Goal: Task Accomplishment & Management: Use online tool/utility

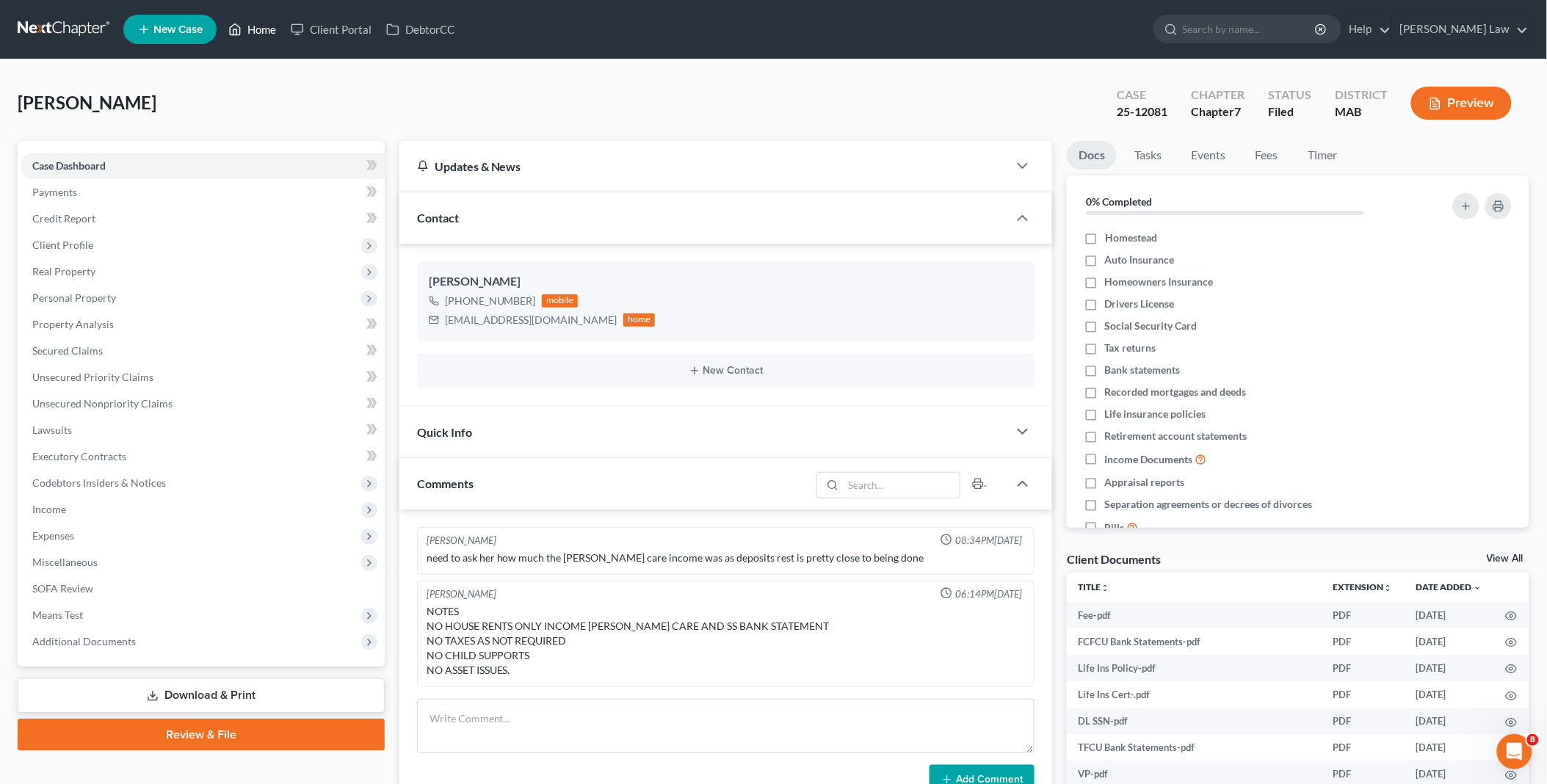
drag, startPoint x: 265, startPoint y: 30, endPoint x: 625, endPoint y: 152, distance: 380.1
click at [265, 30] on link "Home" at bounding box center [253, 29] width 62 height 27
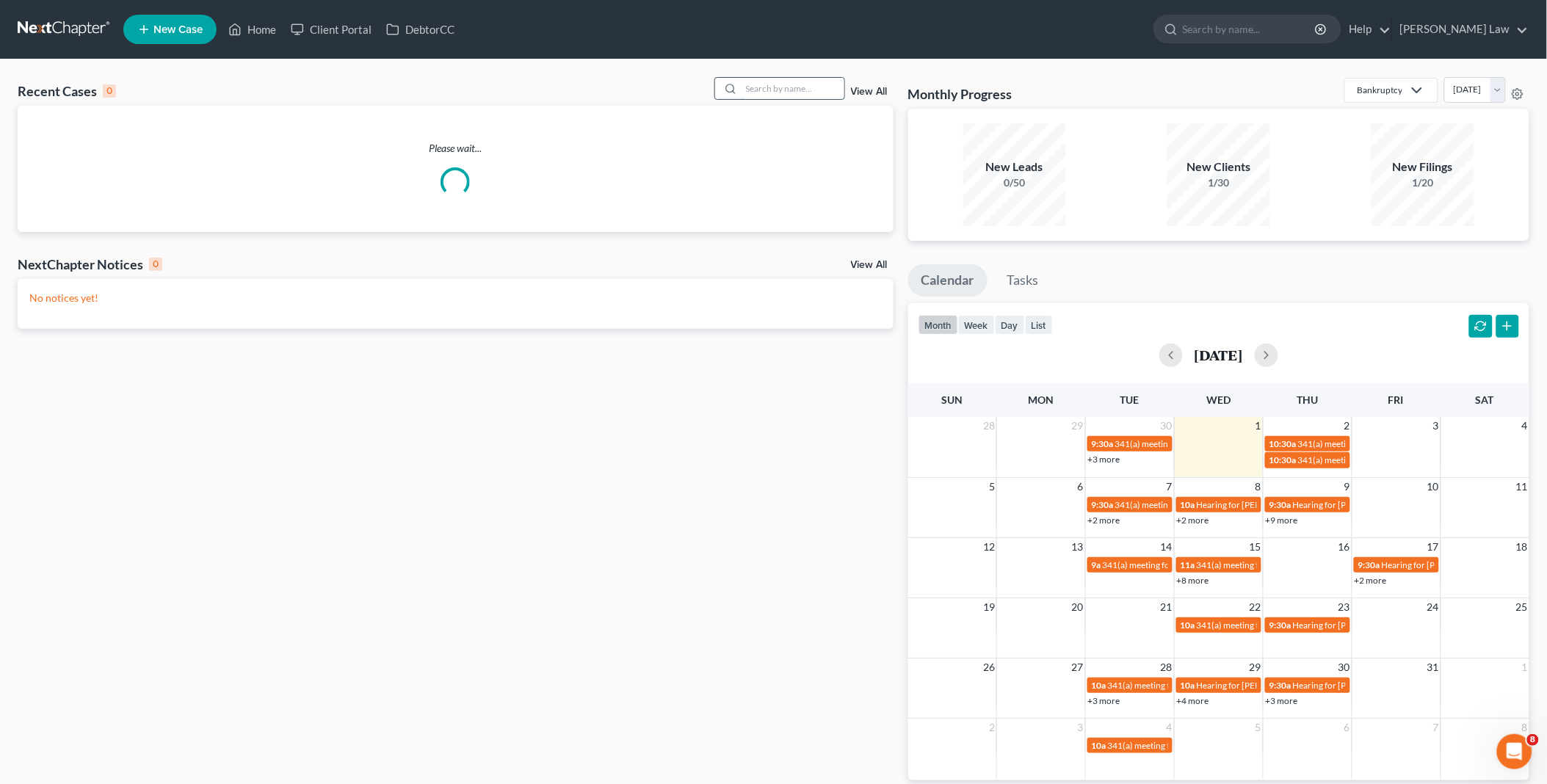
click at [790, 86] on input "search" at bounding box center [792, 88] width 103 height 22
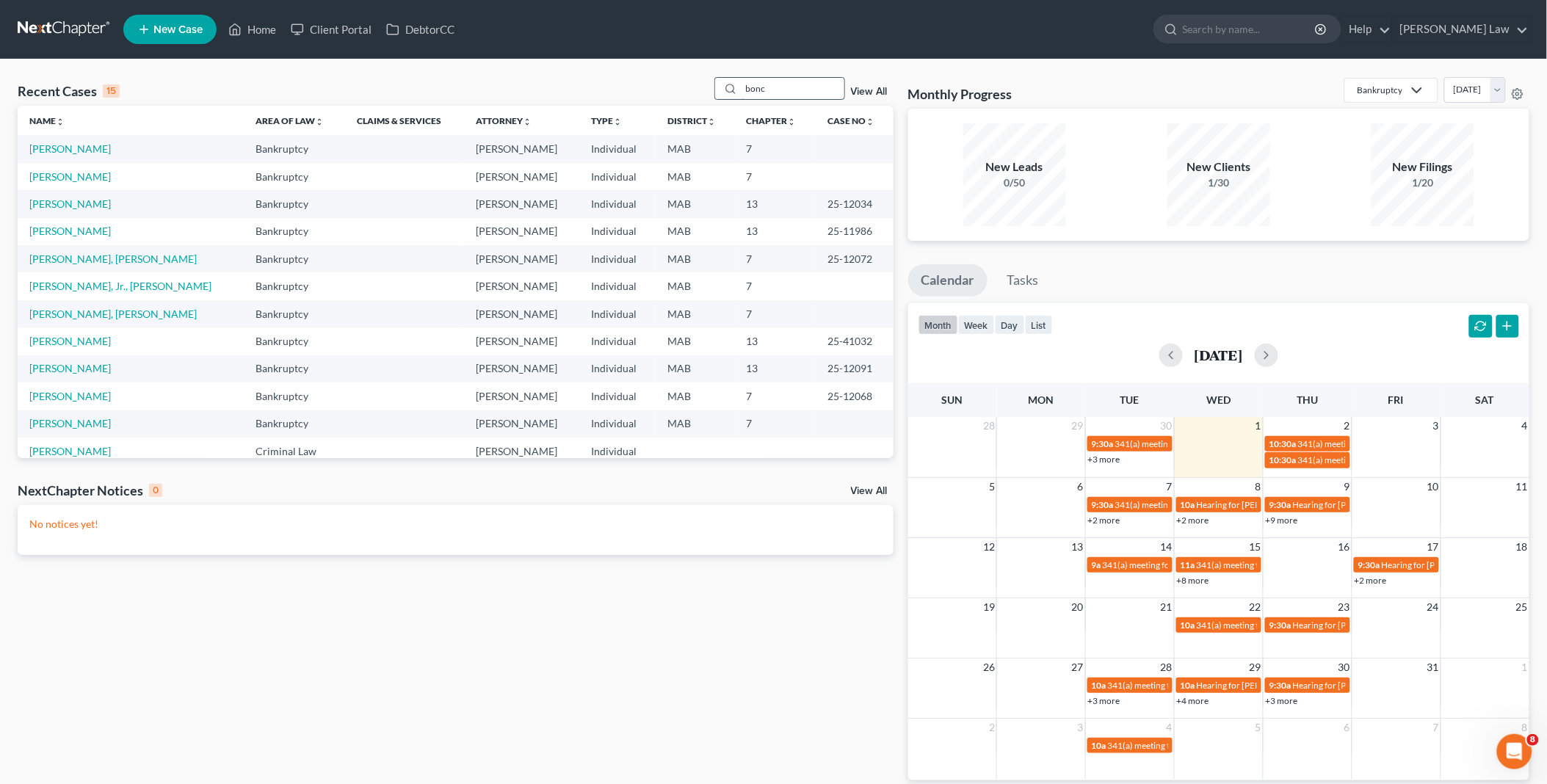
type input "bonc"
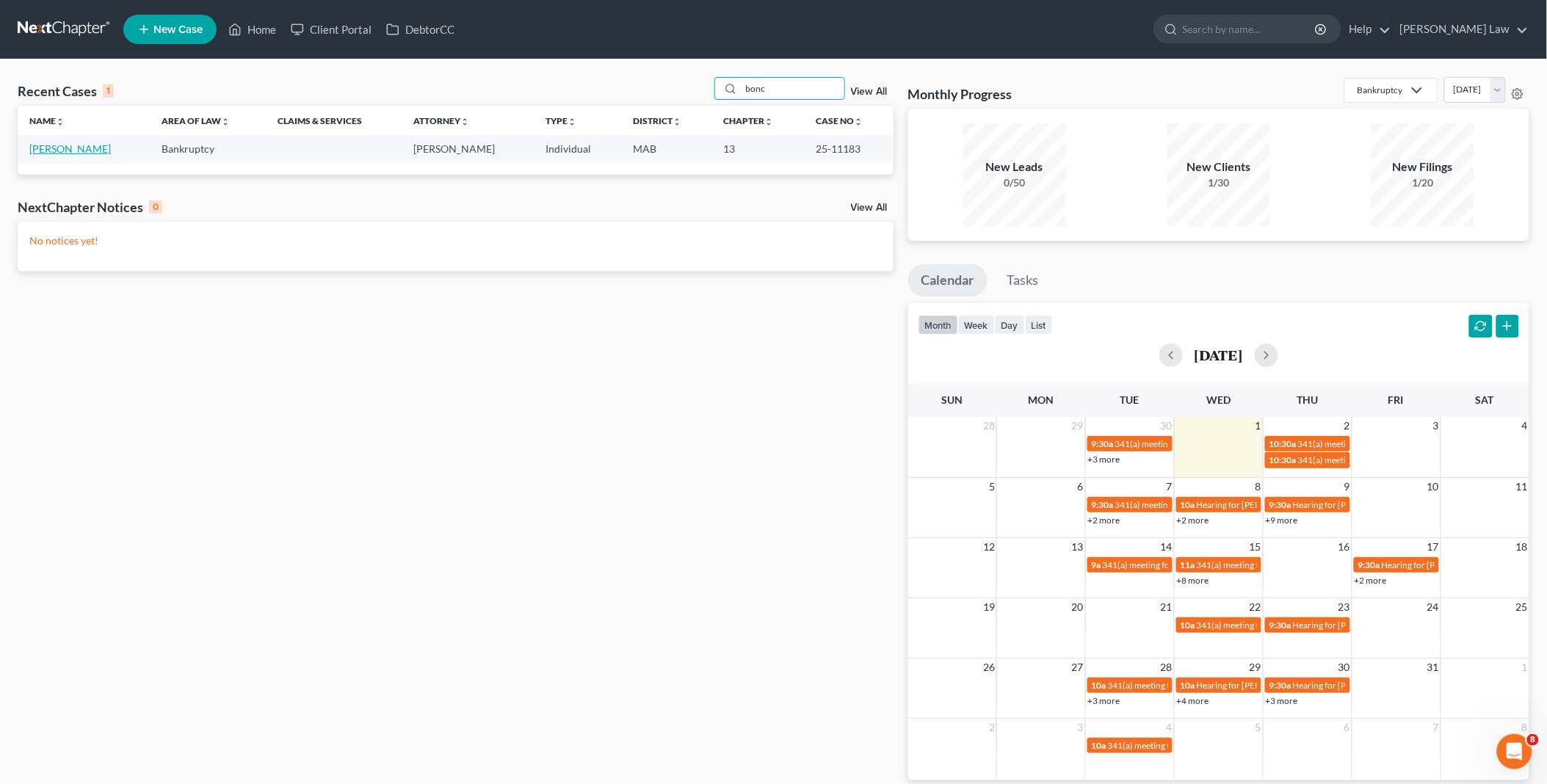
click at [67, 149] on link "[PERSON_NAME]" at bounding box center [70, 149] width 81 height 12
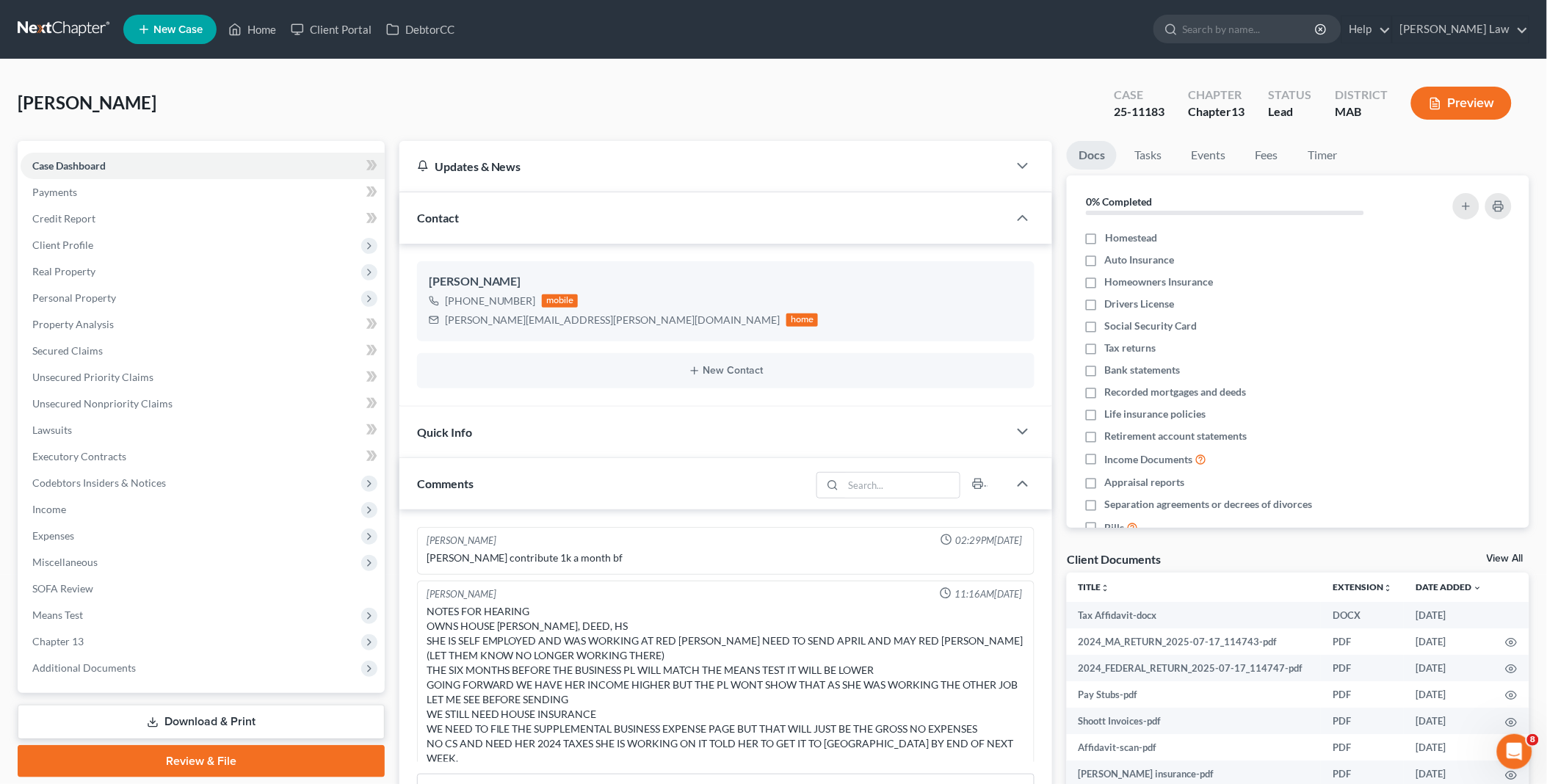
scroll to position [384, 0]
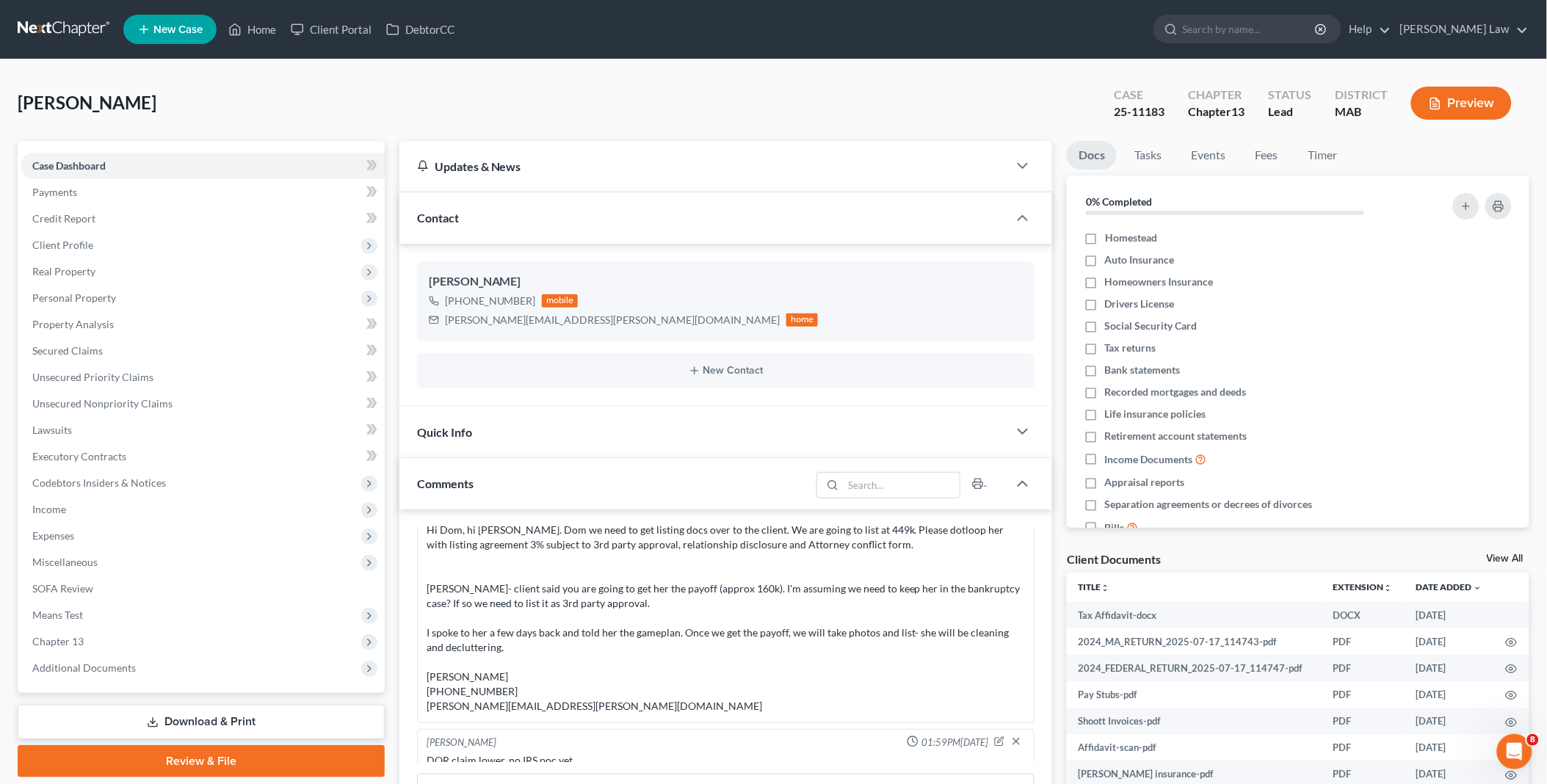
drag, startPoint x: 75, startPoint y: 634, endPoint x: 148, endPoint y: 679, distance: 85.8
click at [75, 634] on span "Chapter 13" at bounding box center [57, 641] width 51 height 12
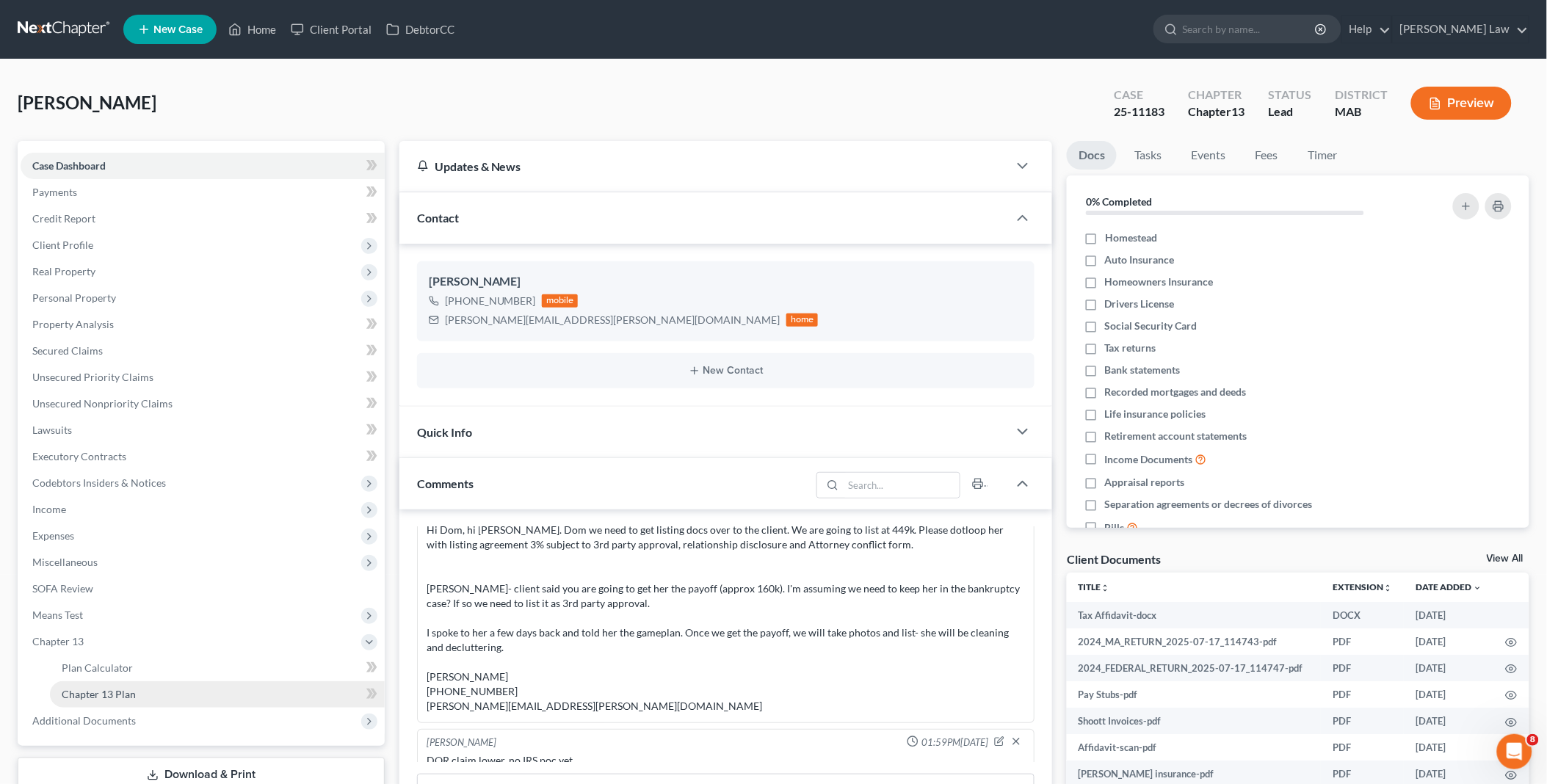
click at [152, 690] on link "Chapter 13 Plan" at bounding box center [217, 694] width 335 height 27
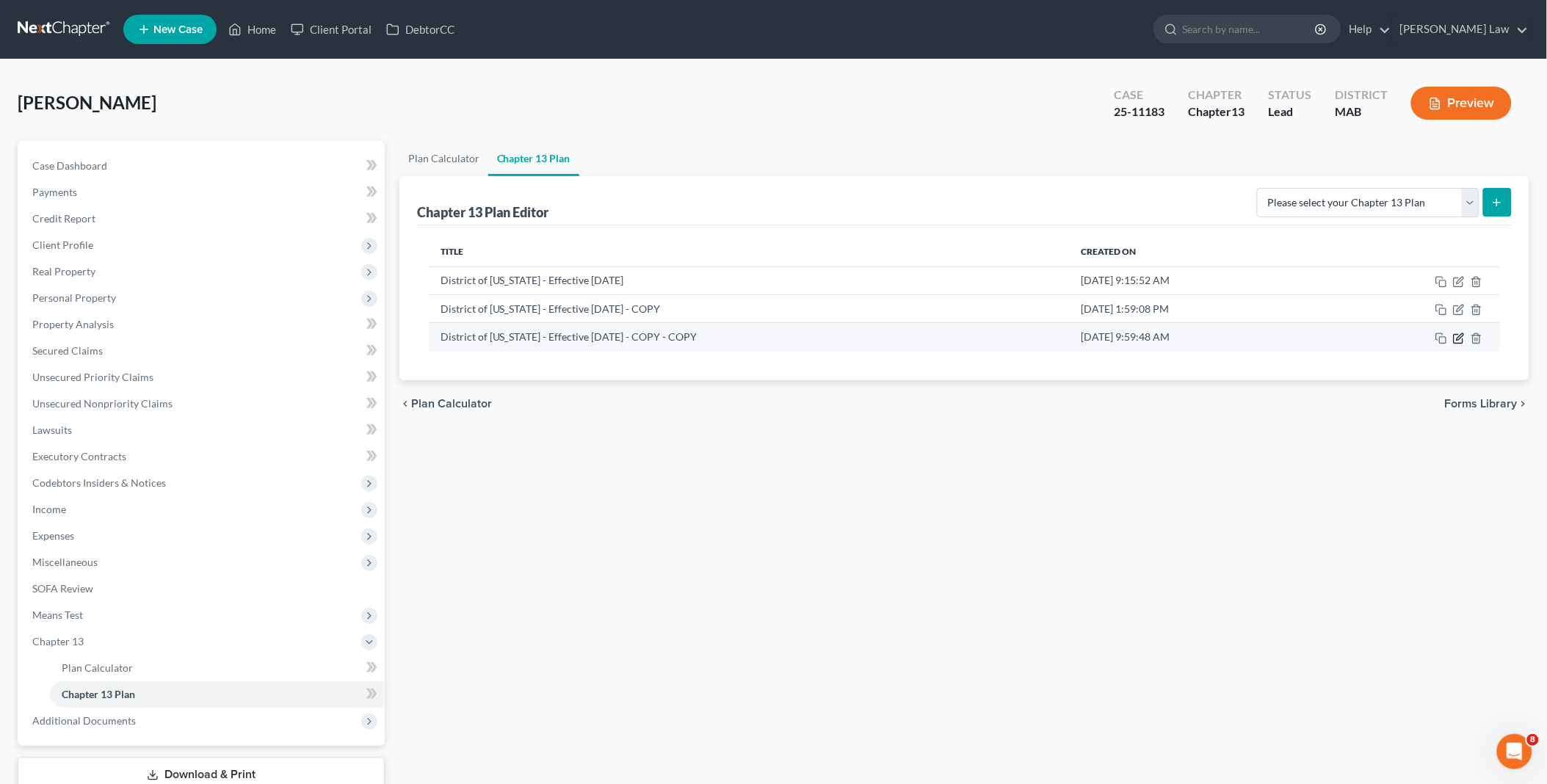
click at [1462, 338] on icon "button" at bounding box center [1459, 339] width 12 height 12
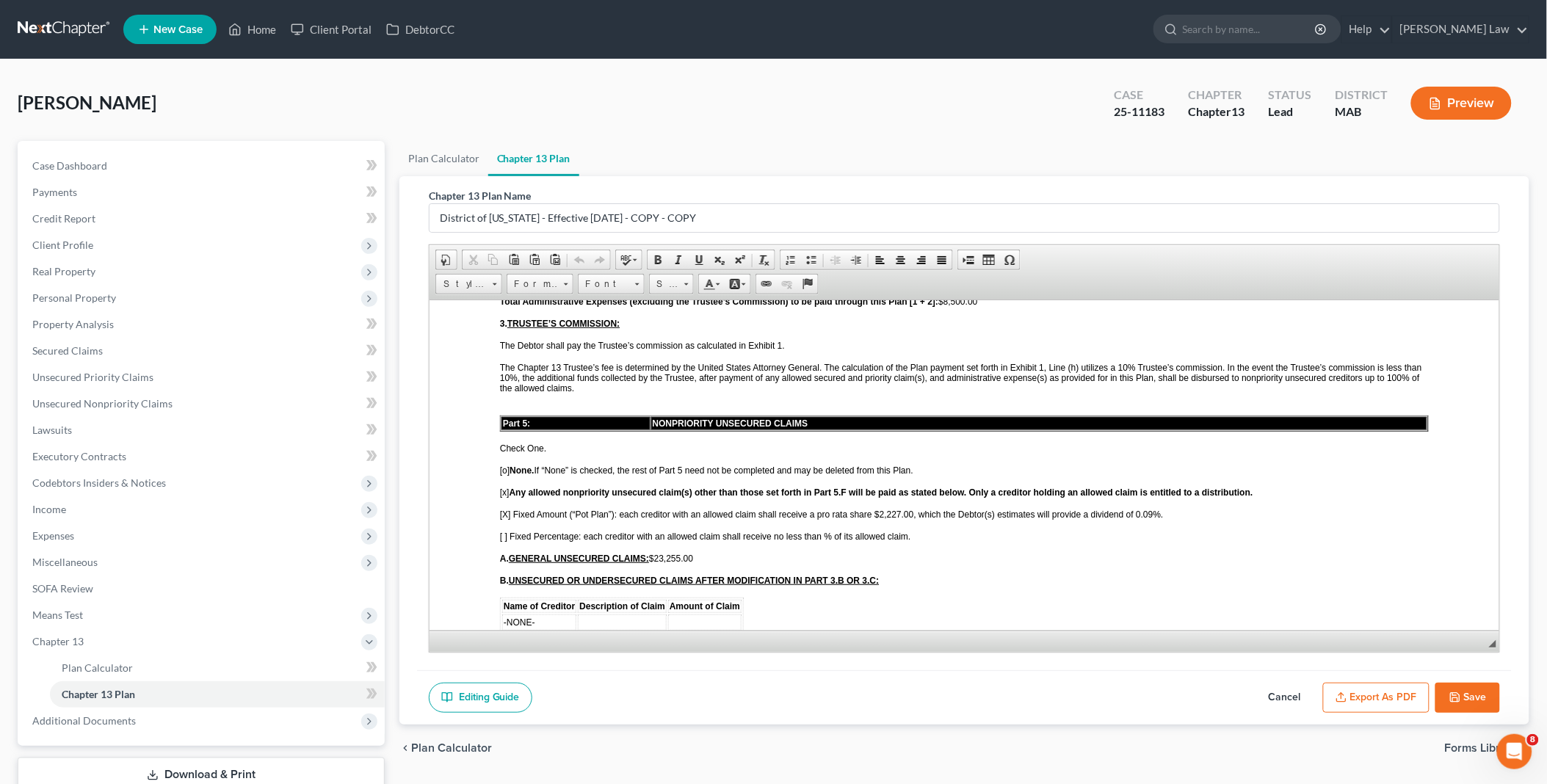
scroll to position [1386, 0]
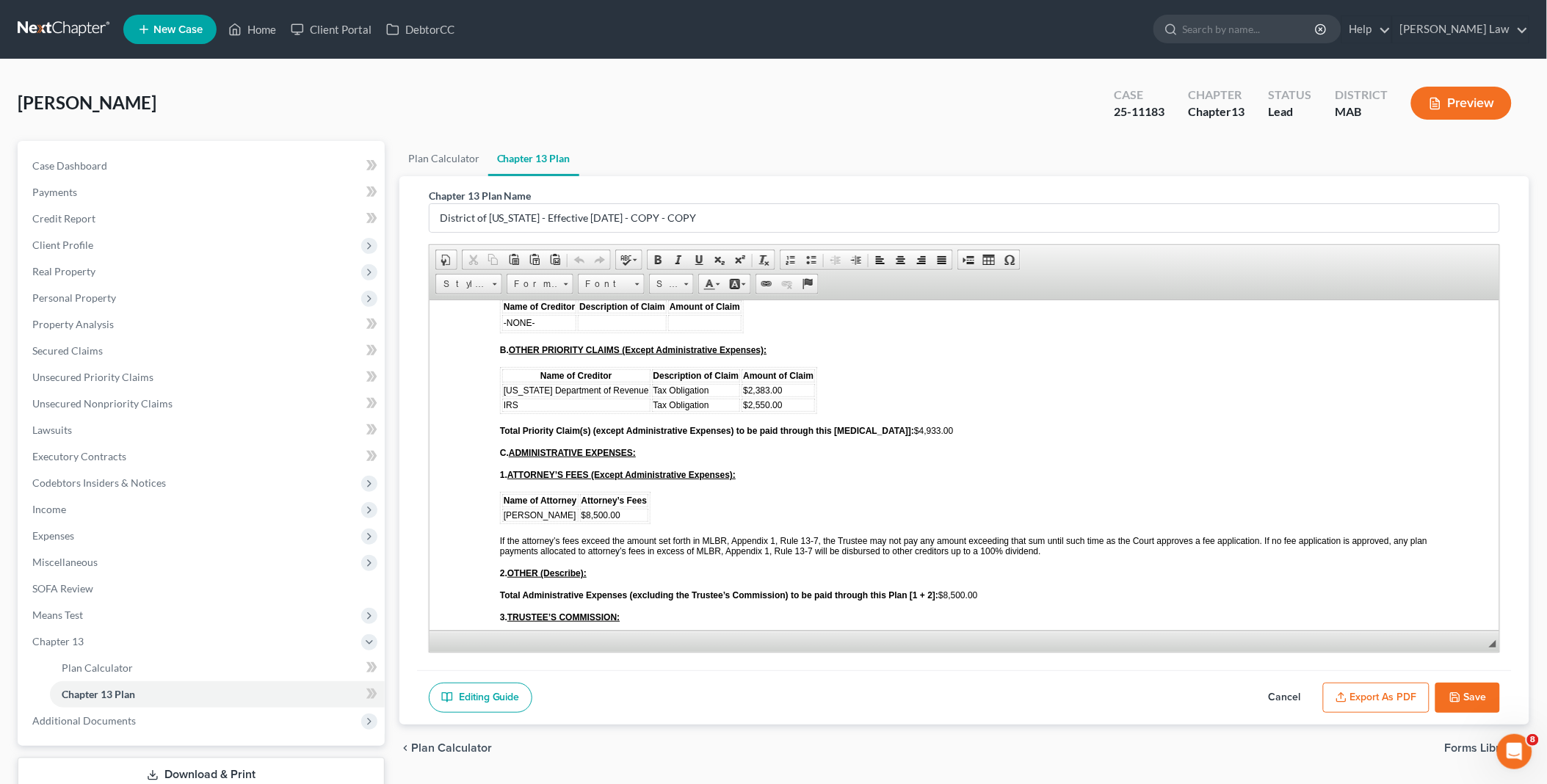
click at [1466, 692] on button "Save" at bounding box center [1467, 698] width 65 height 31
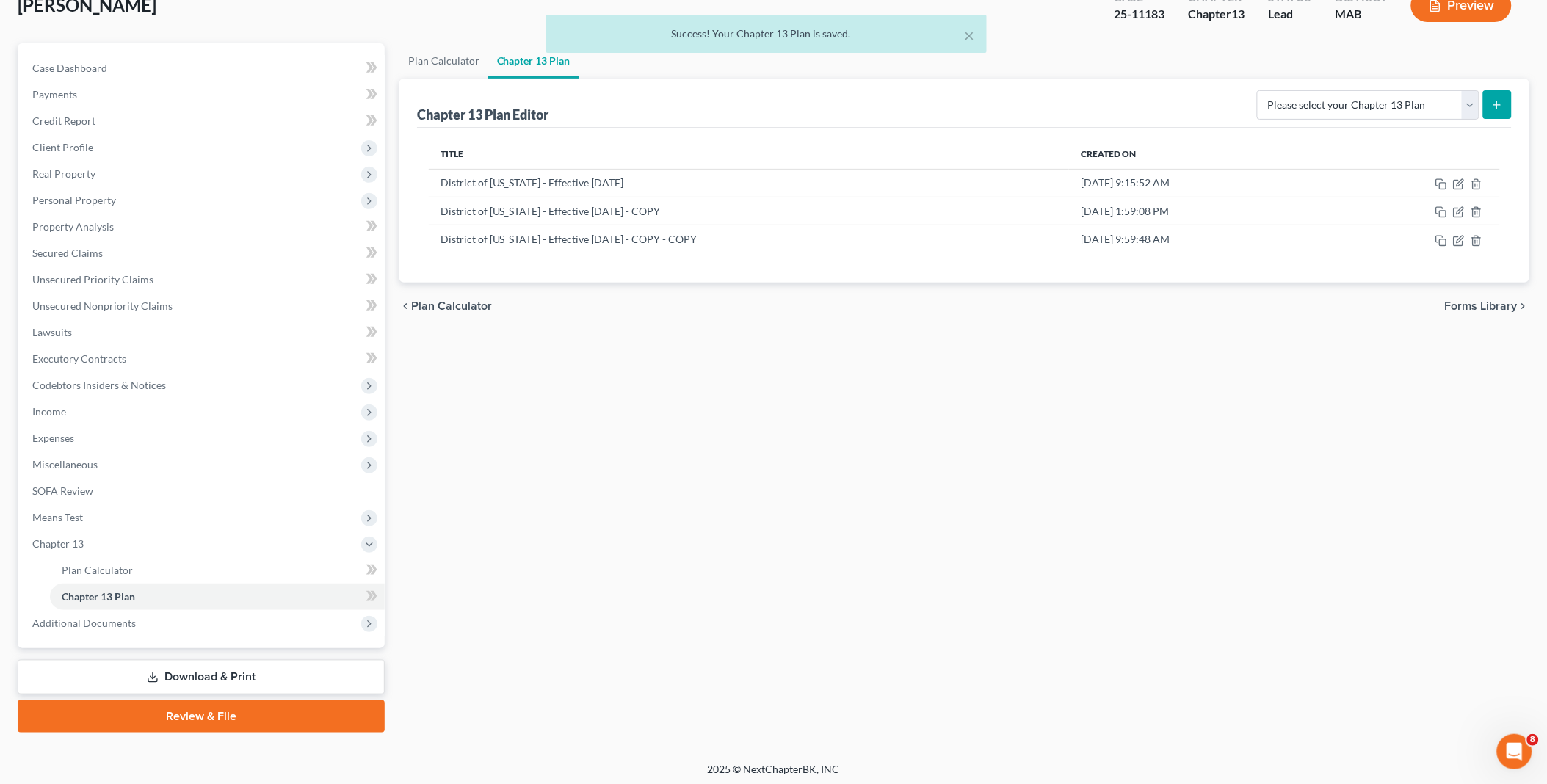
scroll to position [99, 0]
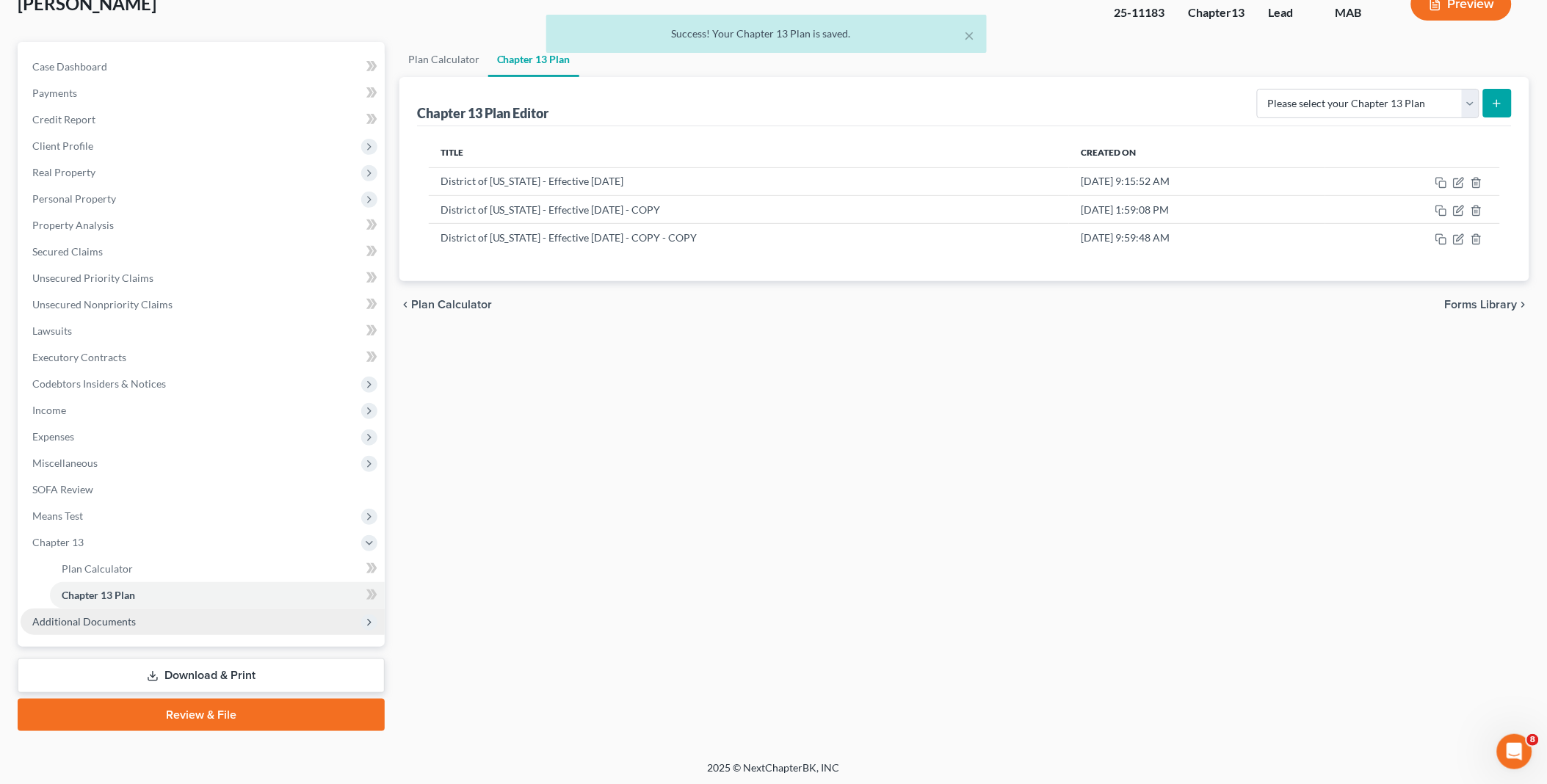
click at [118, 624] on span "Additional Documents" at bounding box center [84, 621] width 104 height 12
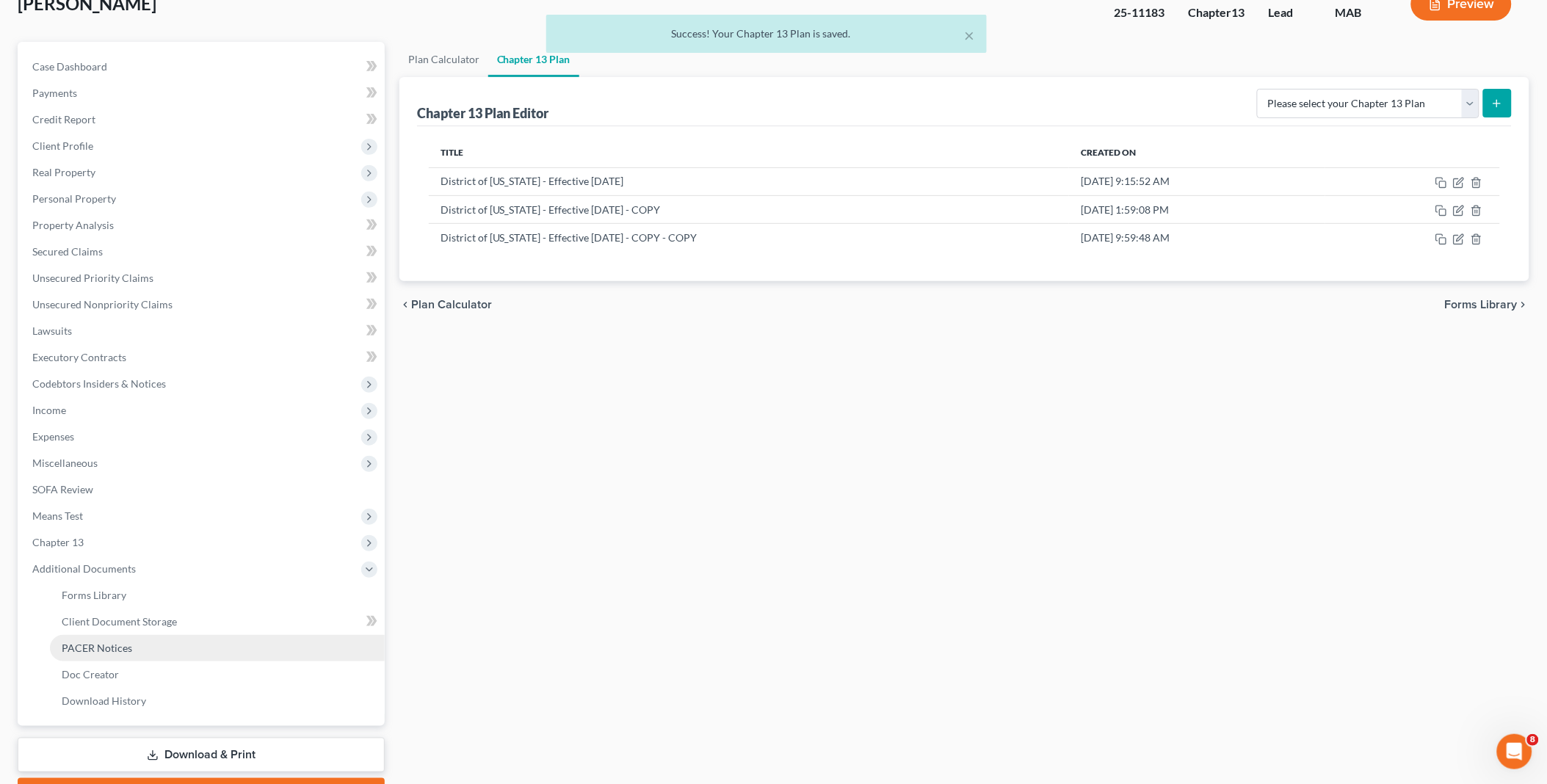
click at [121, 642] on span "PACER Notices" at bounding box center [97, 647] width 71 height 12
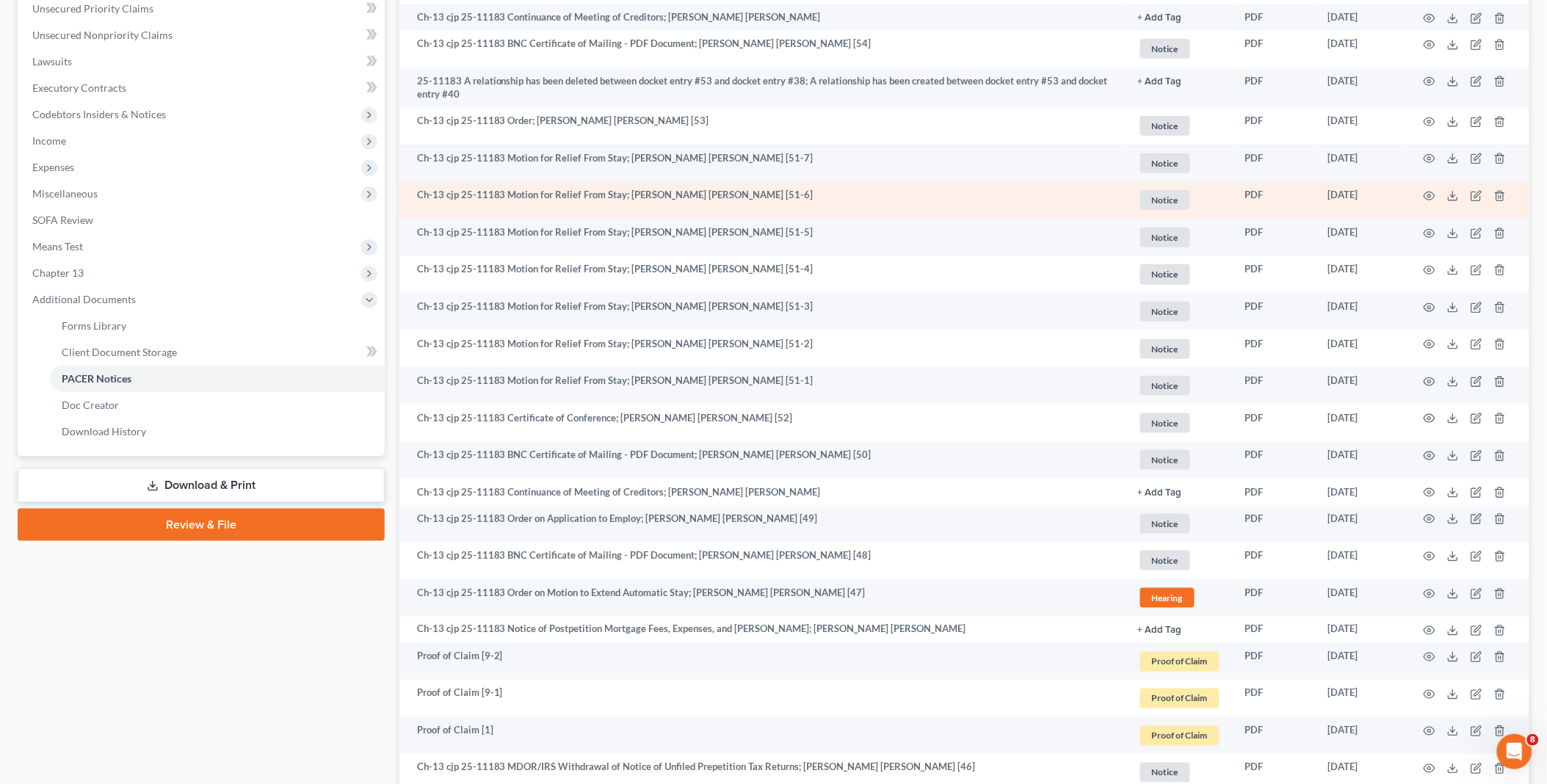
scroll to position [407, 0]
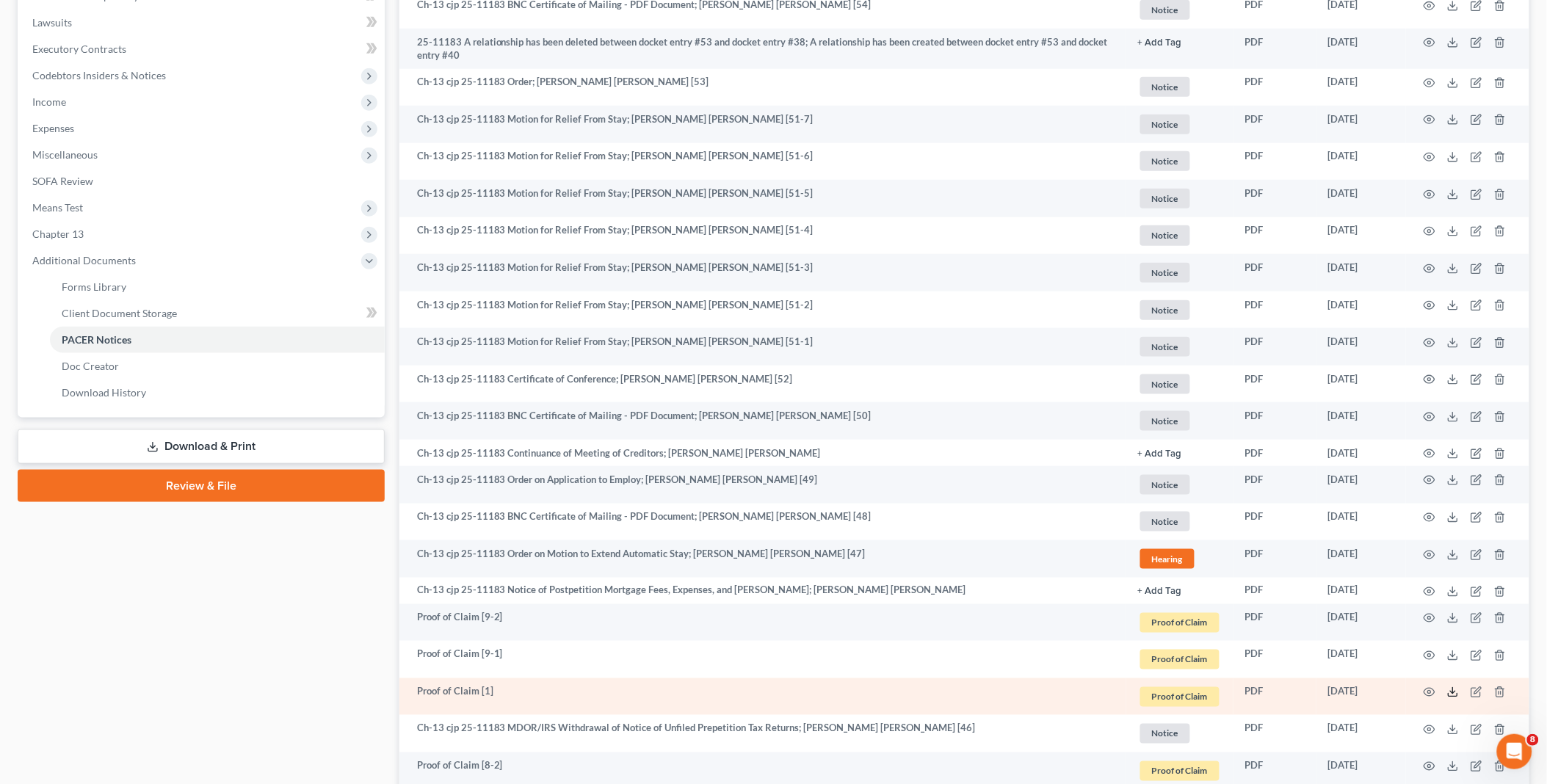
click at [1454, 692] on polyline at bounding box center [1454, 692] width 5 height 3
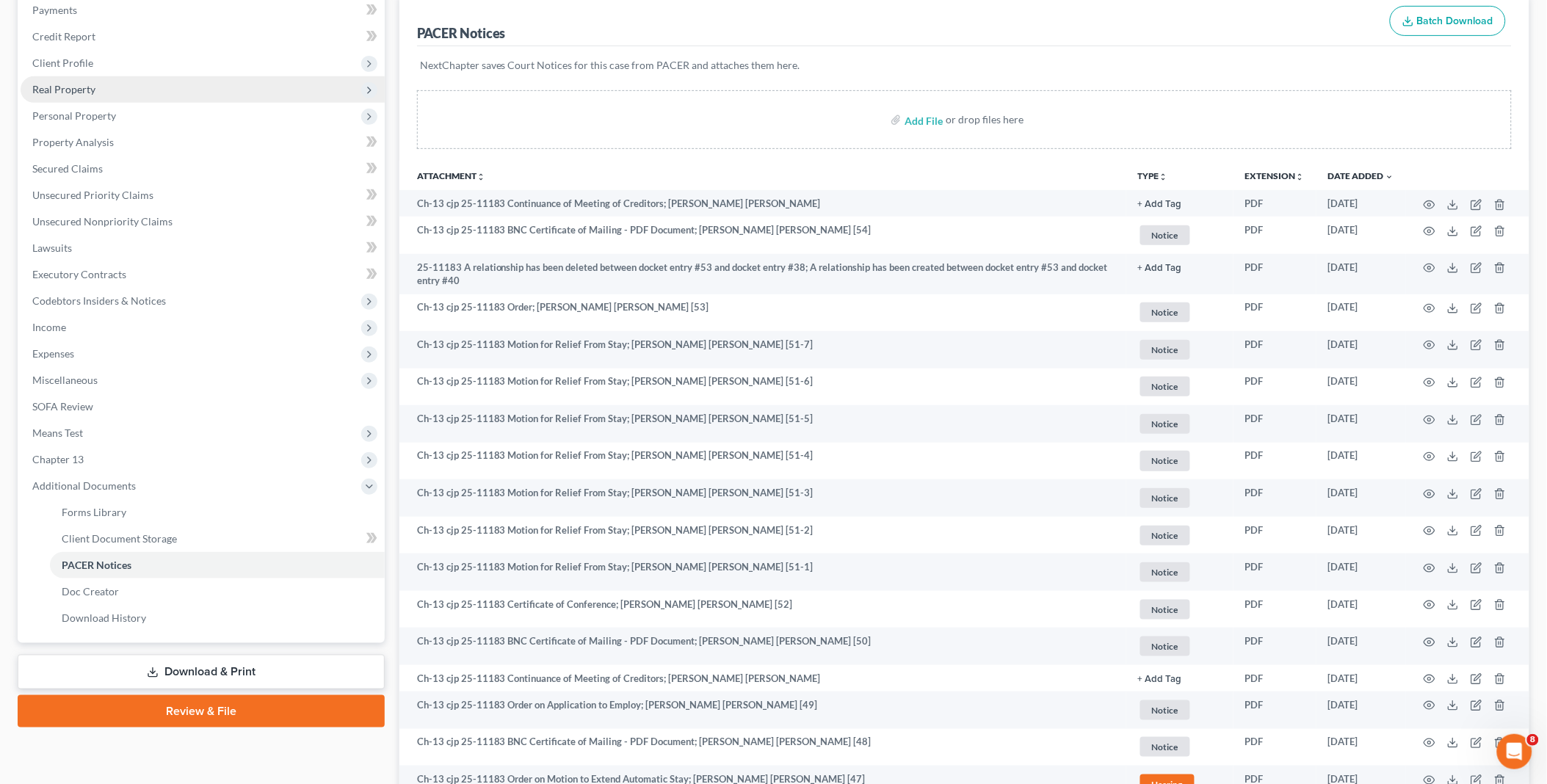
scroll to position [163, 0]
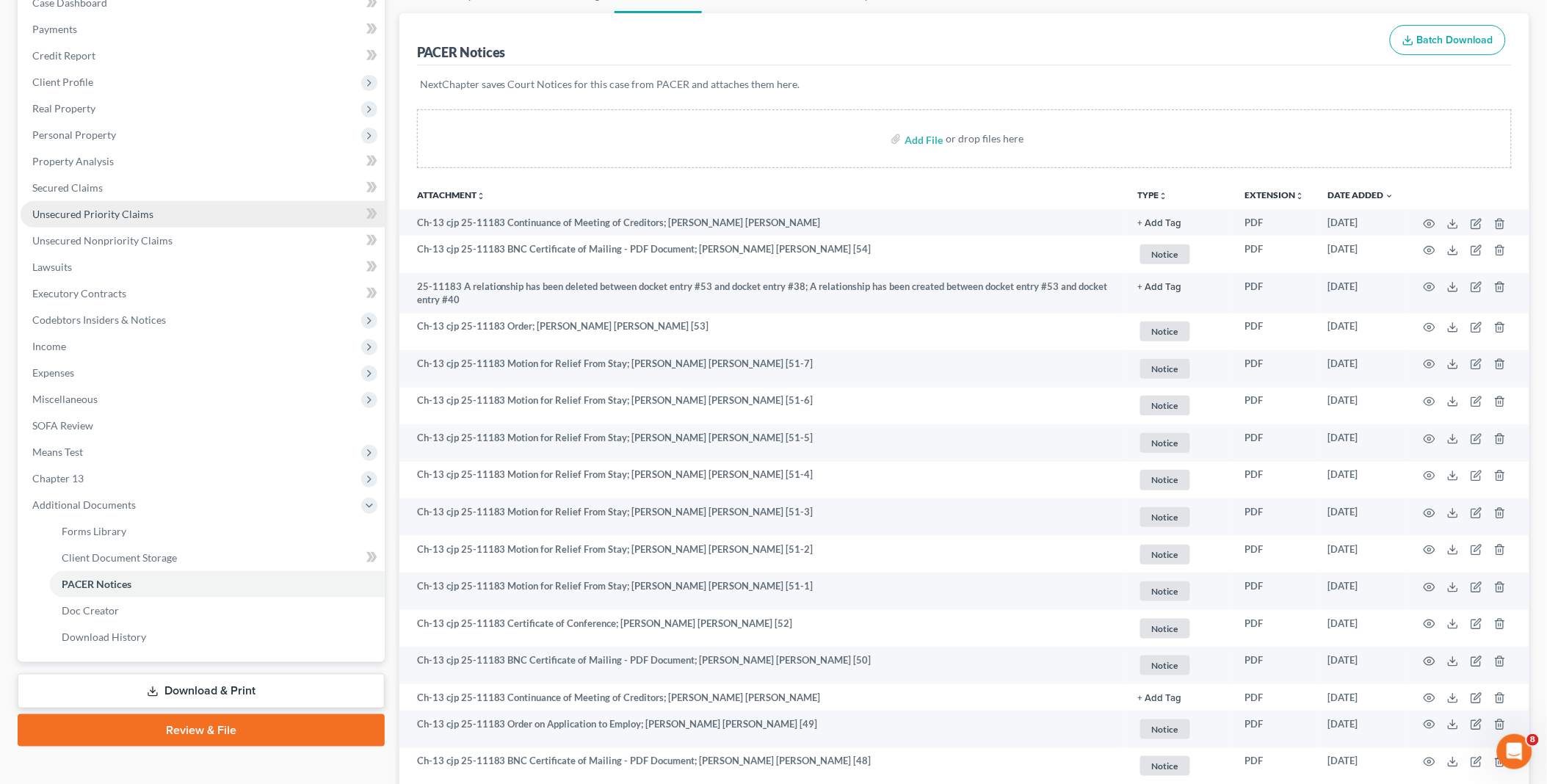
click at [160, 216] on link "Unsecured Priority Claims" at bounding box center [202, 214] width 364 height 27
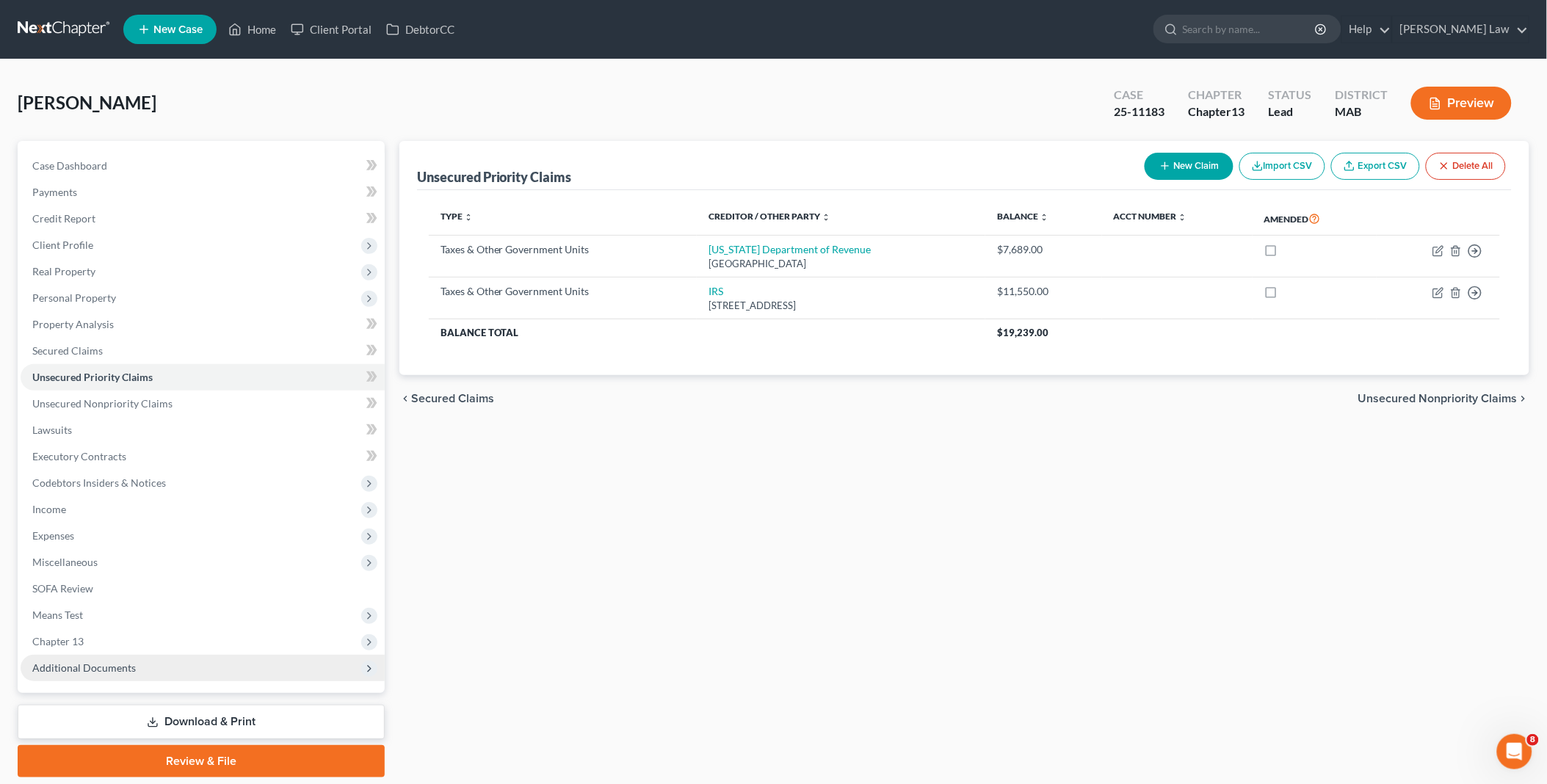
click at [163, 660] on span "Additional Documents" at bounding box center [202, 667] width 364 height 27
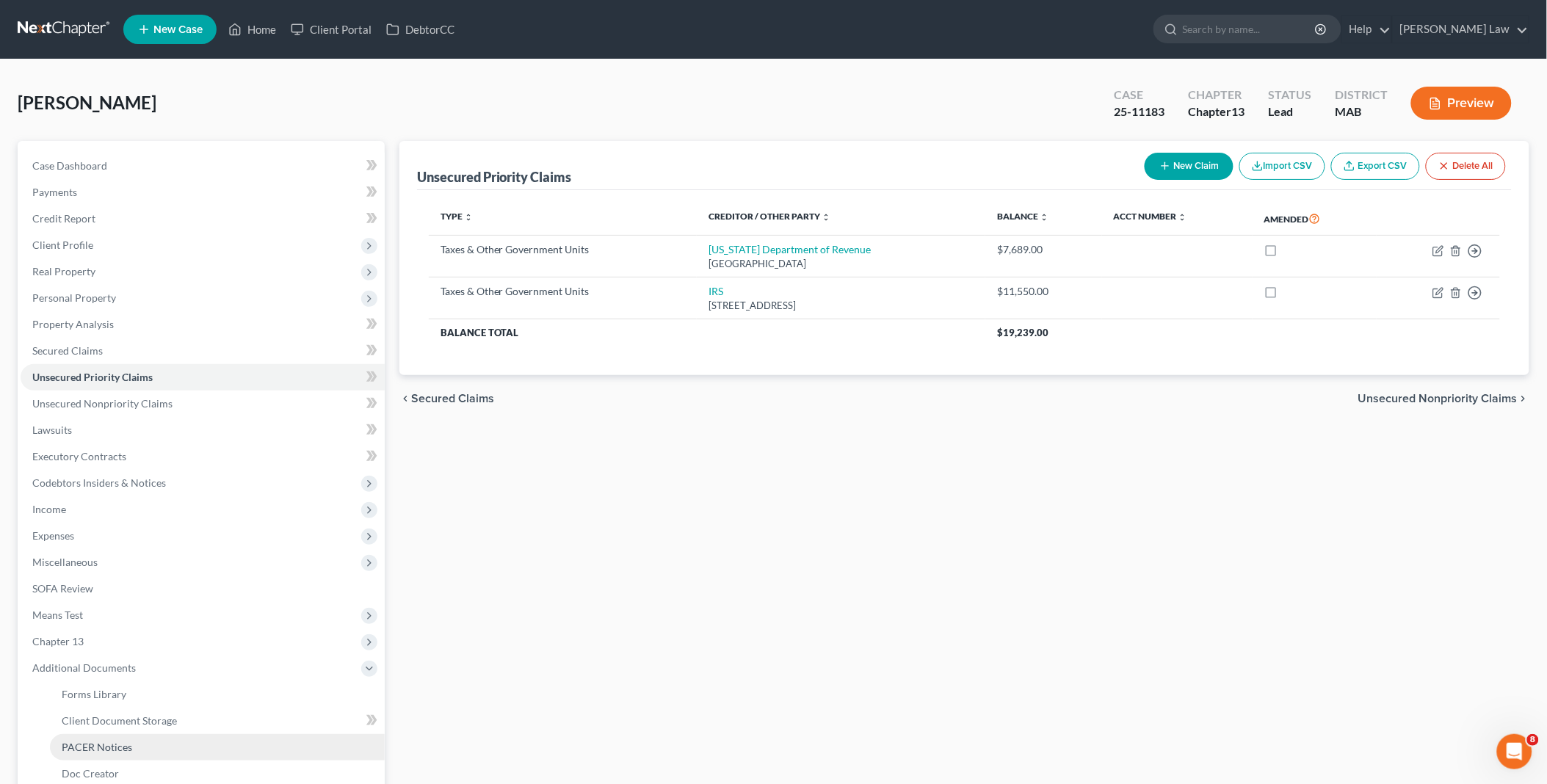
click at [132, 745] on link "PACER Notices" at bounding box center [217, 747] width 335 height 27
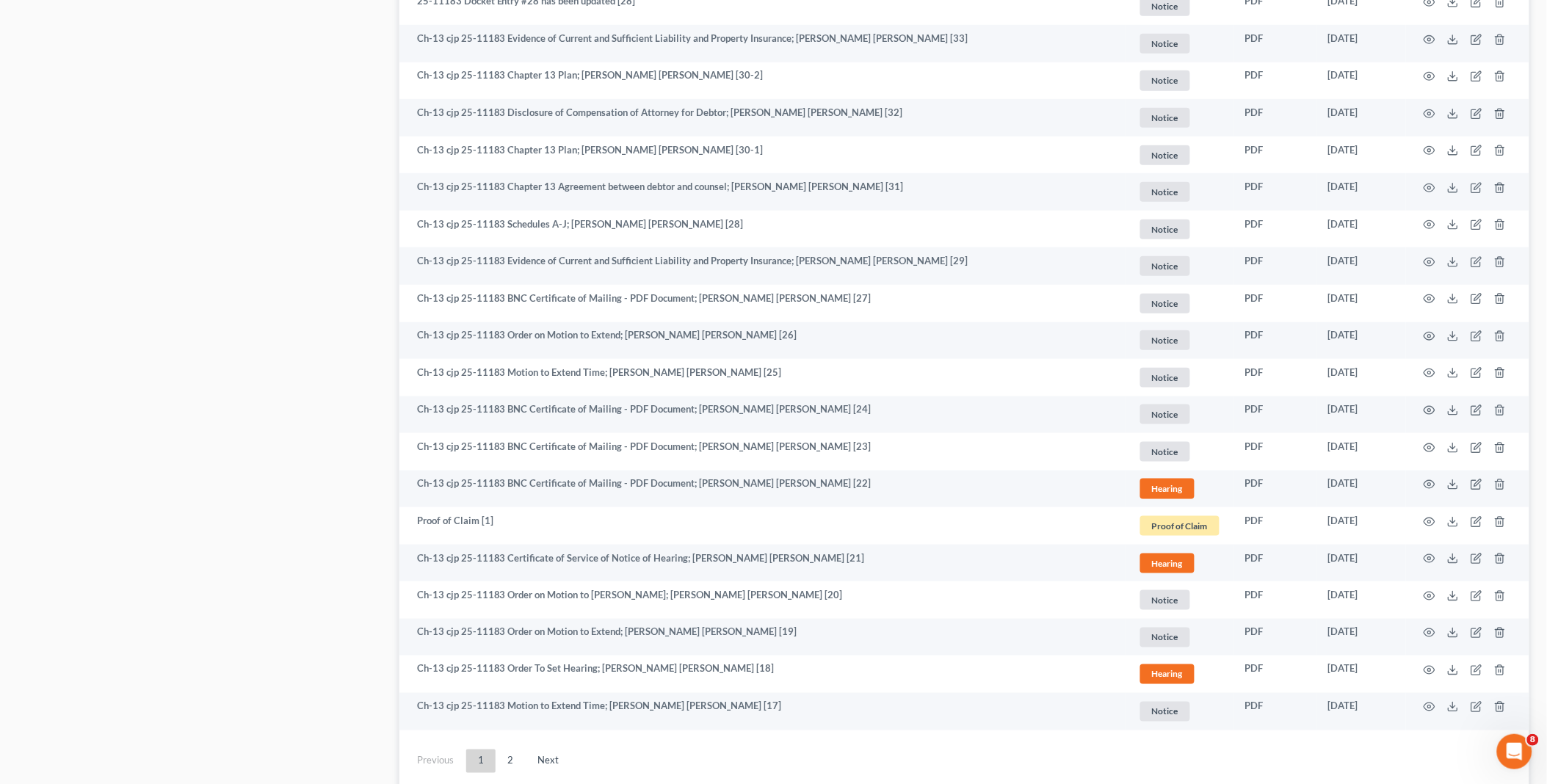
scroll to position [2473, 0]
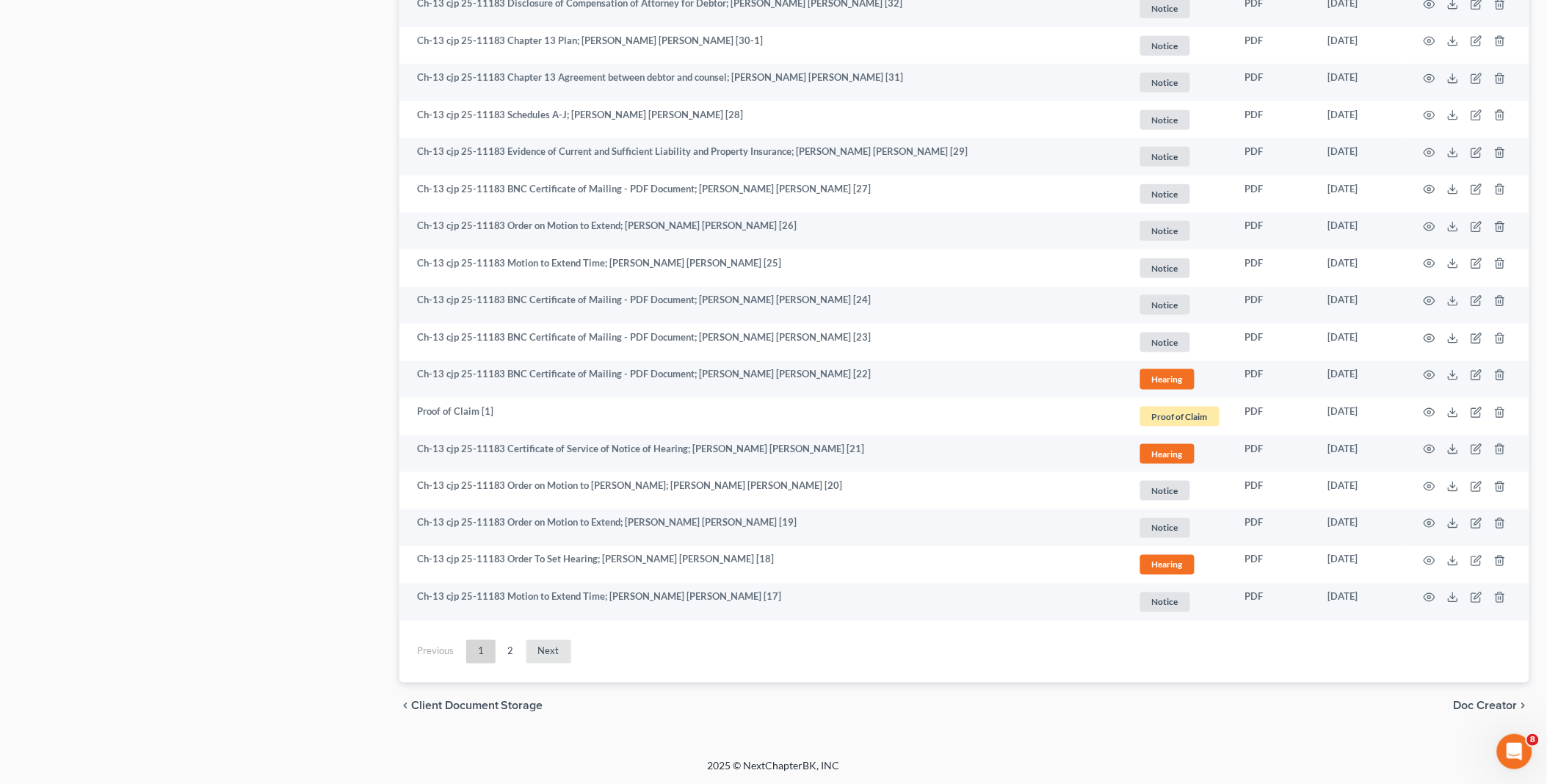
click at [547, 647] on link "Next" at bounding box center [549, 651] width 45 height 23
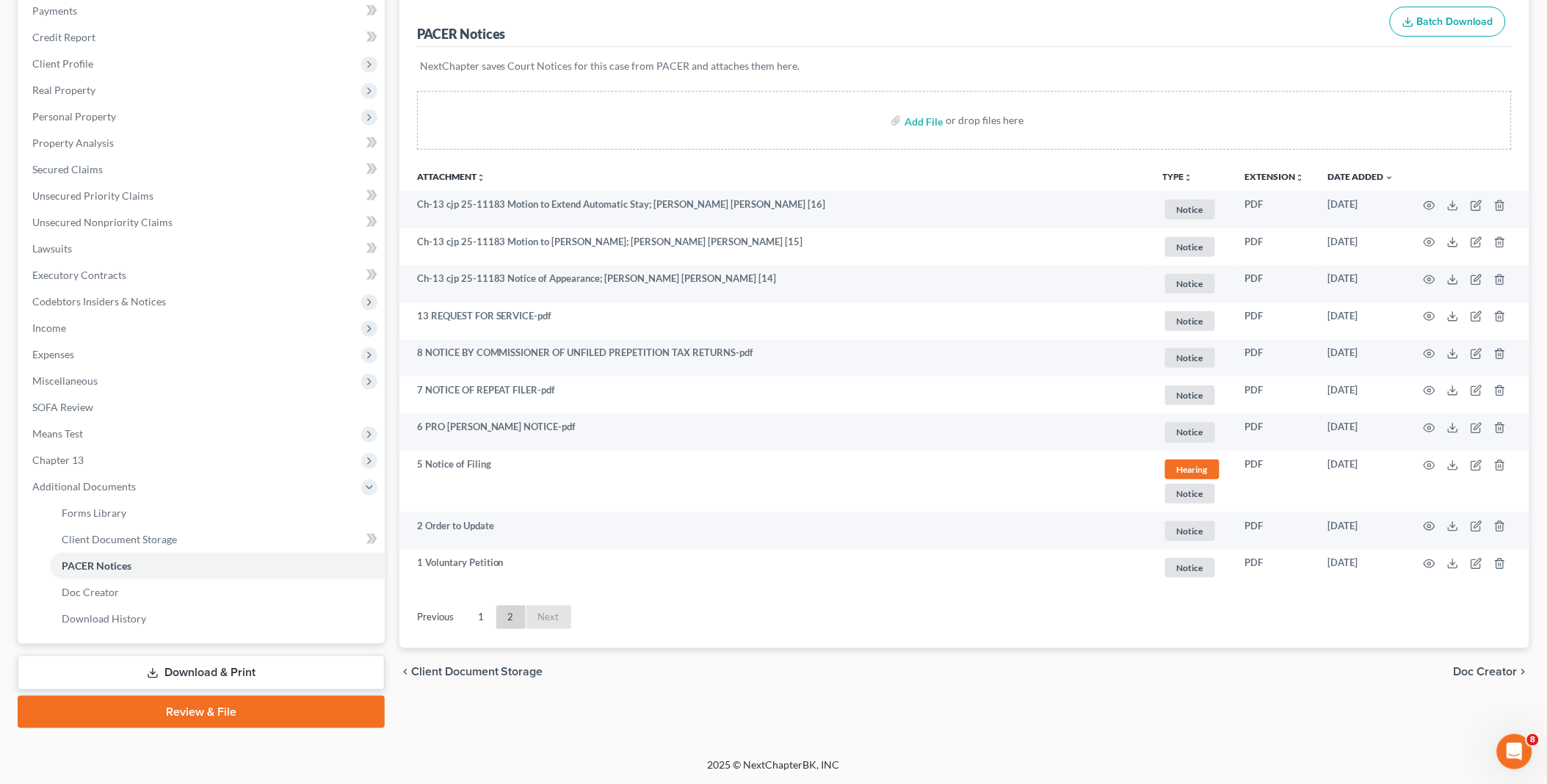
scroll to position [179, 0]
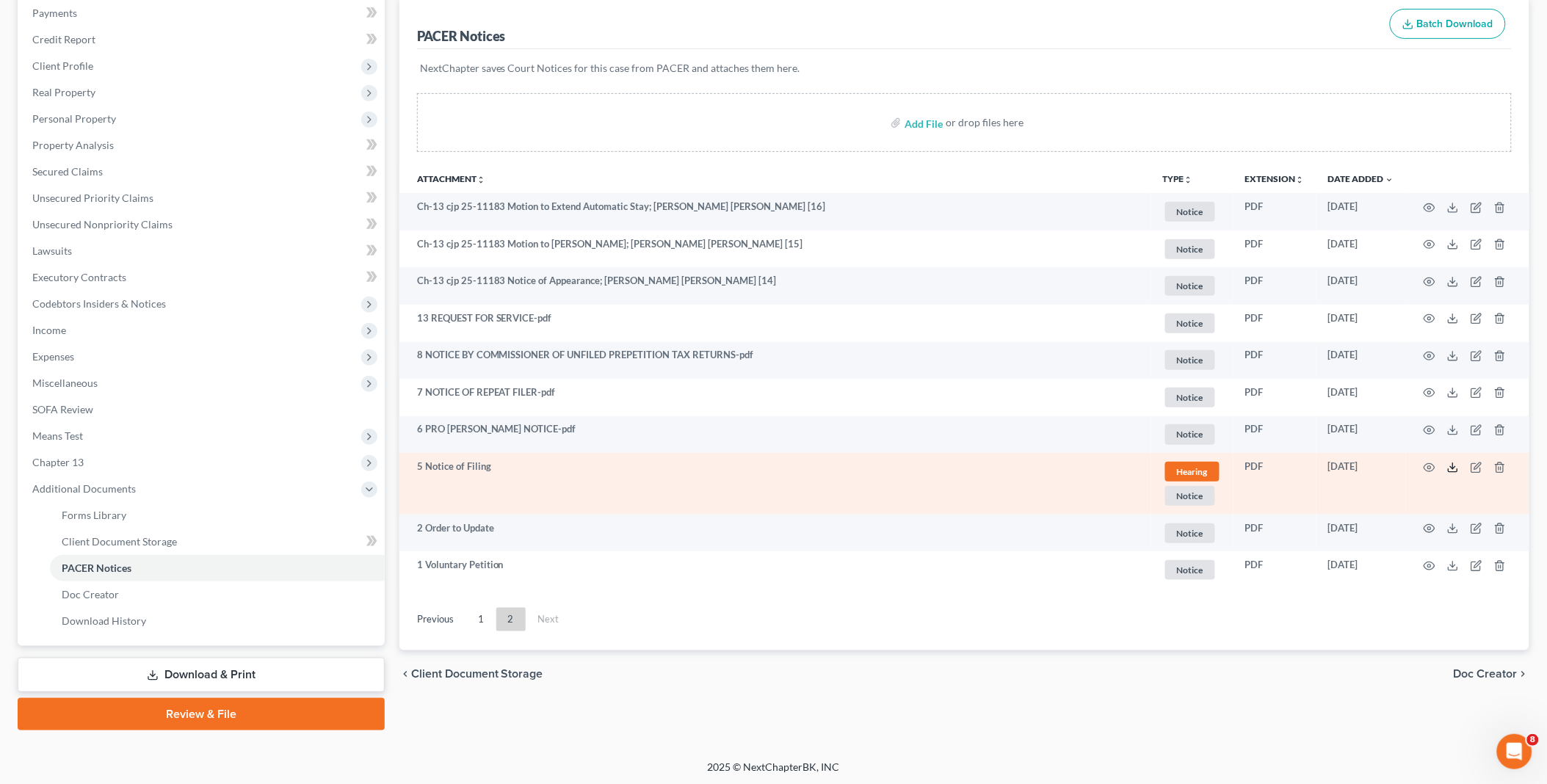
click at [1451, 464] on icon at bounding box center [1453, 468] width 12 height 12
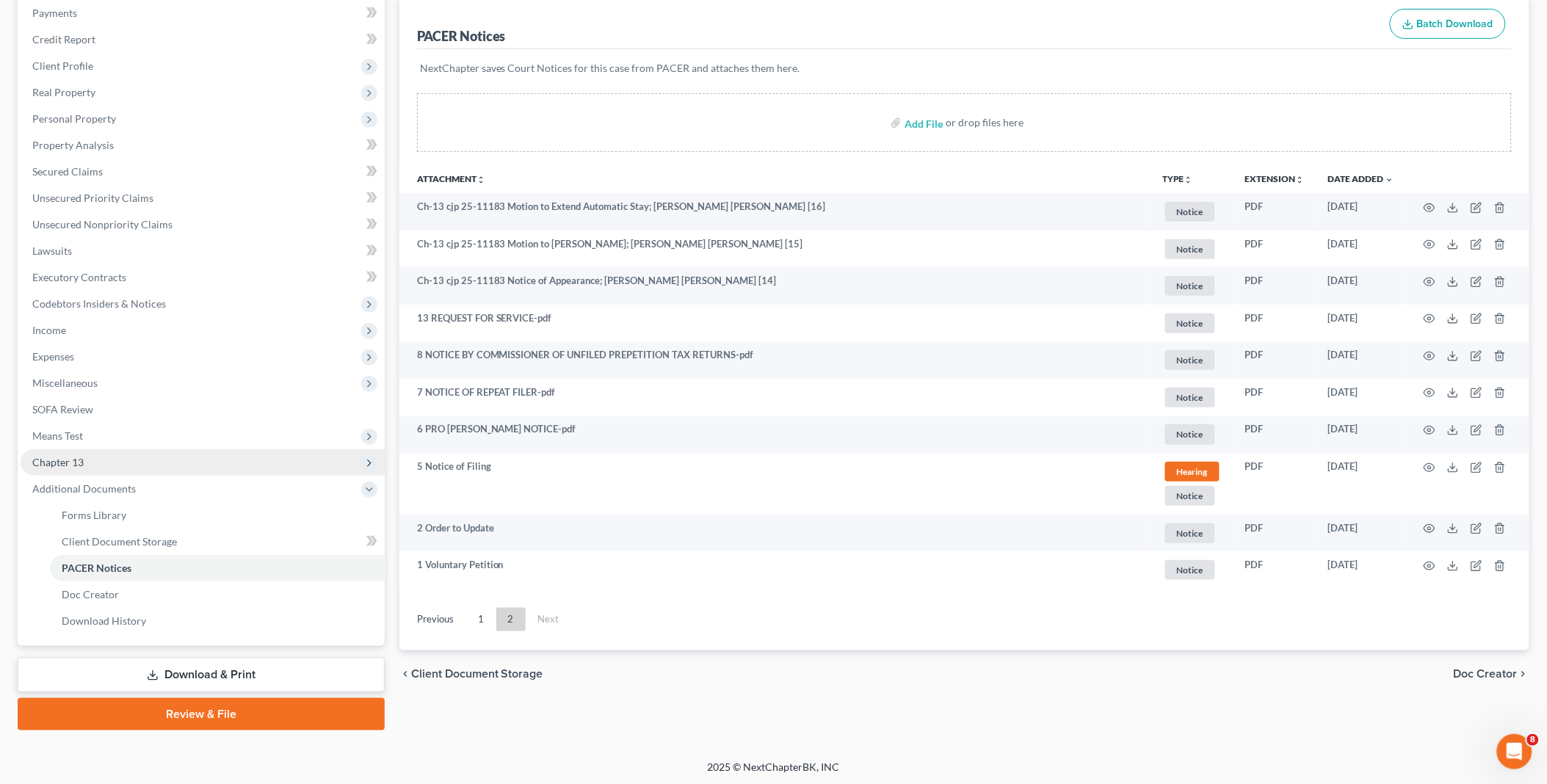
click at [84, 459] on span "Chapter 13" at bounding box center [202, 462] width 364 height 27
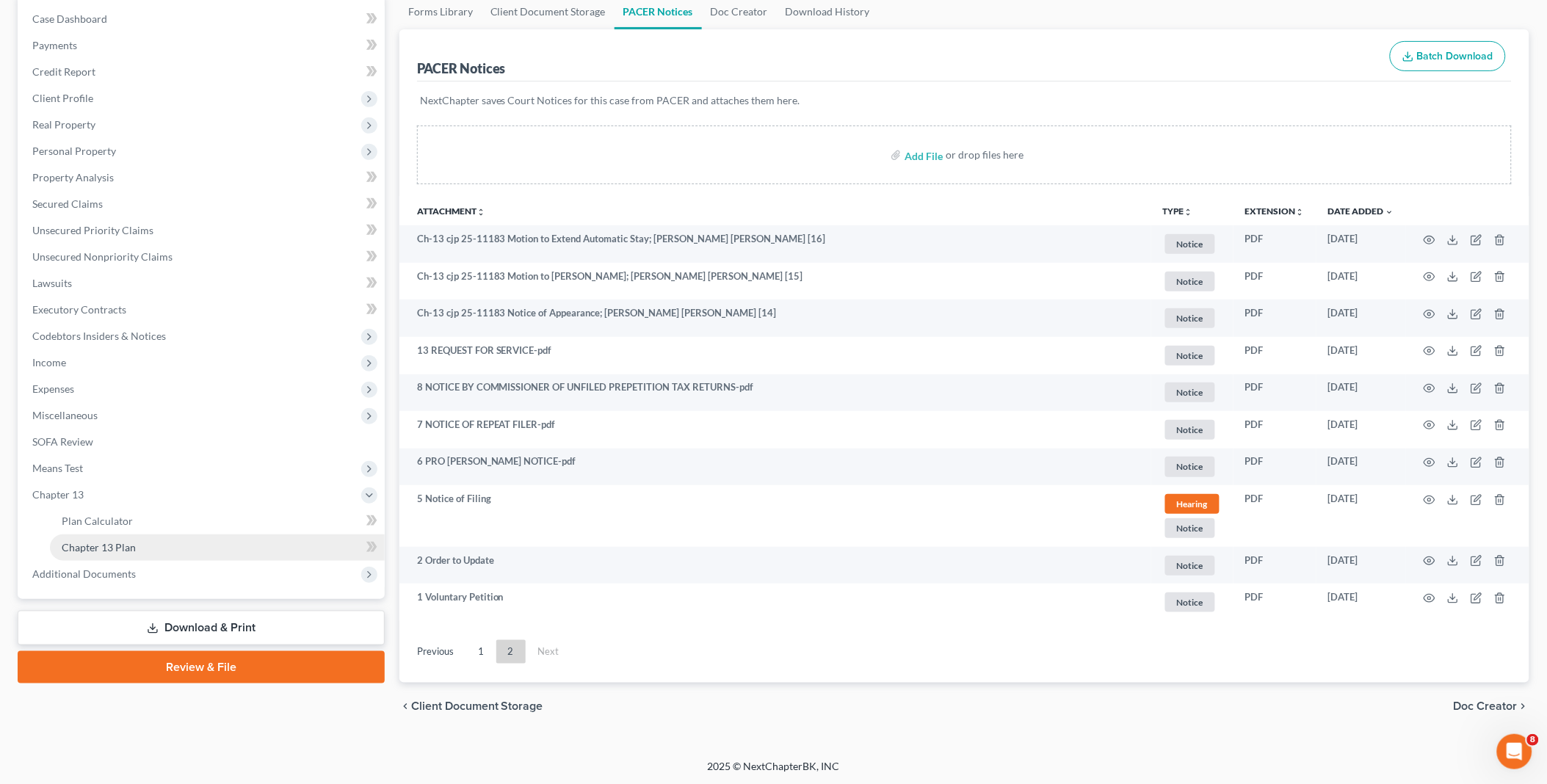
click at [144, 539] on link "Chapter 13 Plan" at bounding box center [217, 547] width 335 height 27
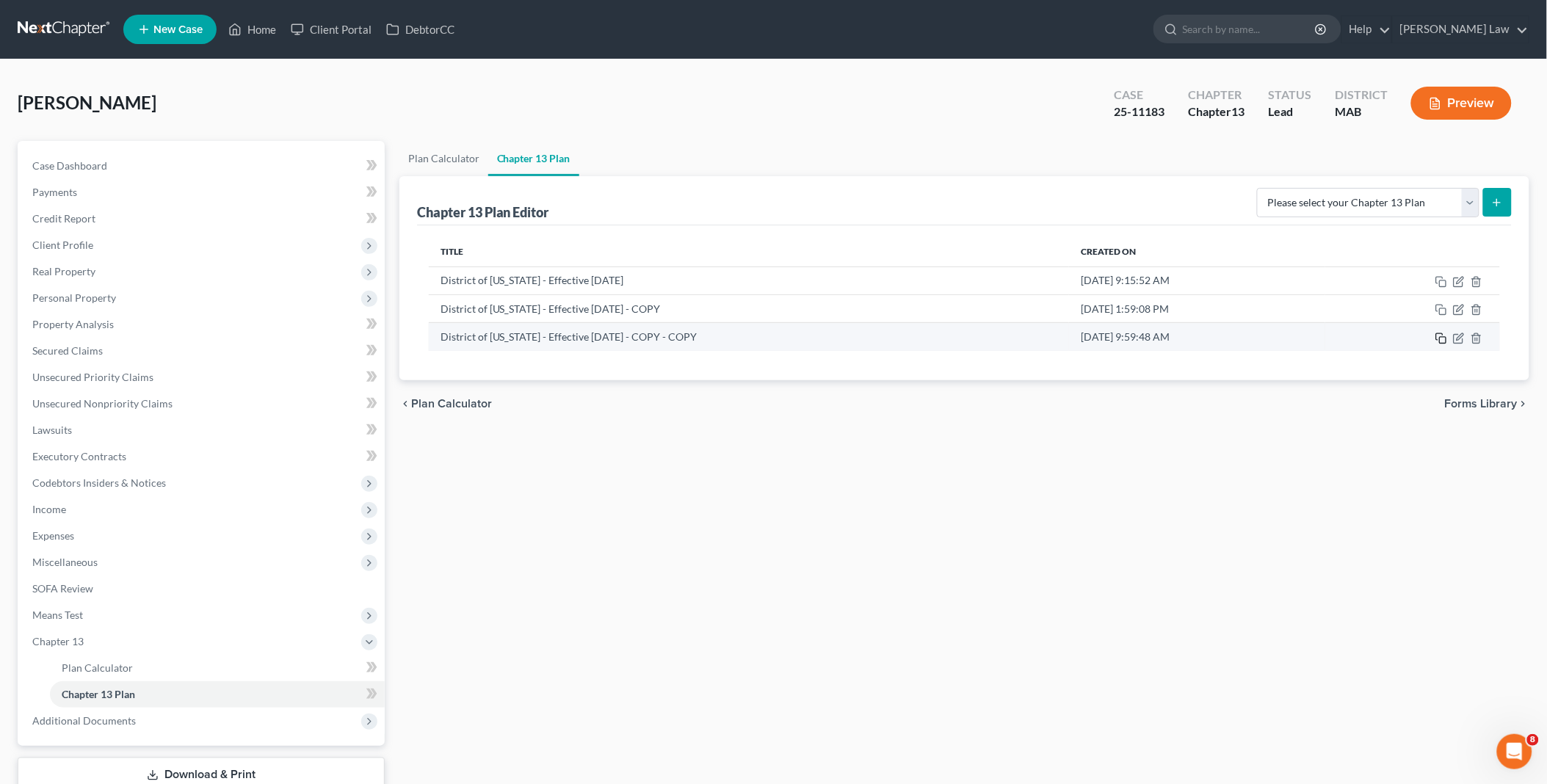
click at [1442, 338] on icon "button" at bounding box center [1442, 339] width 12 height 12
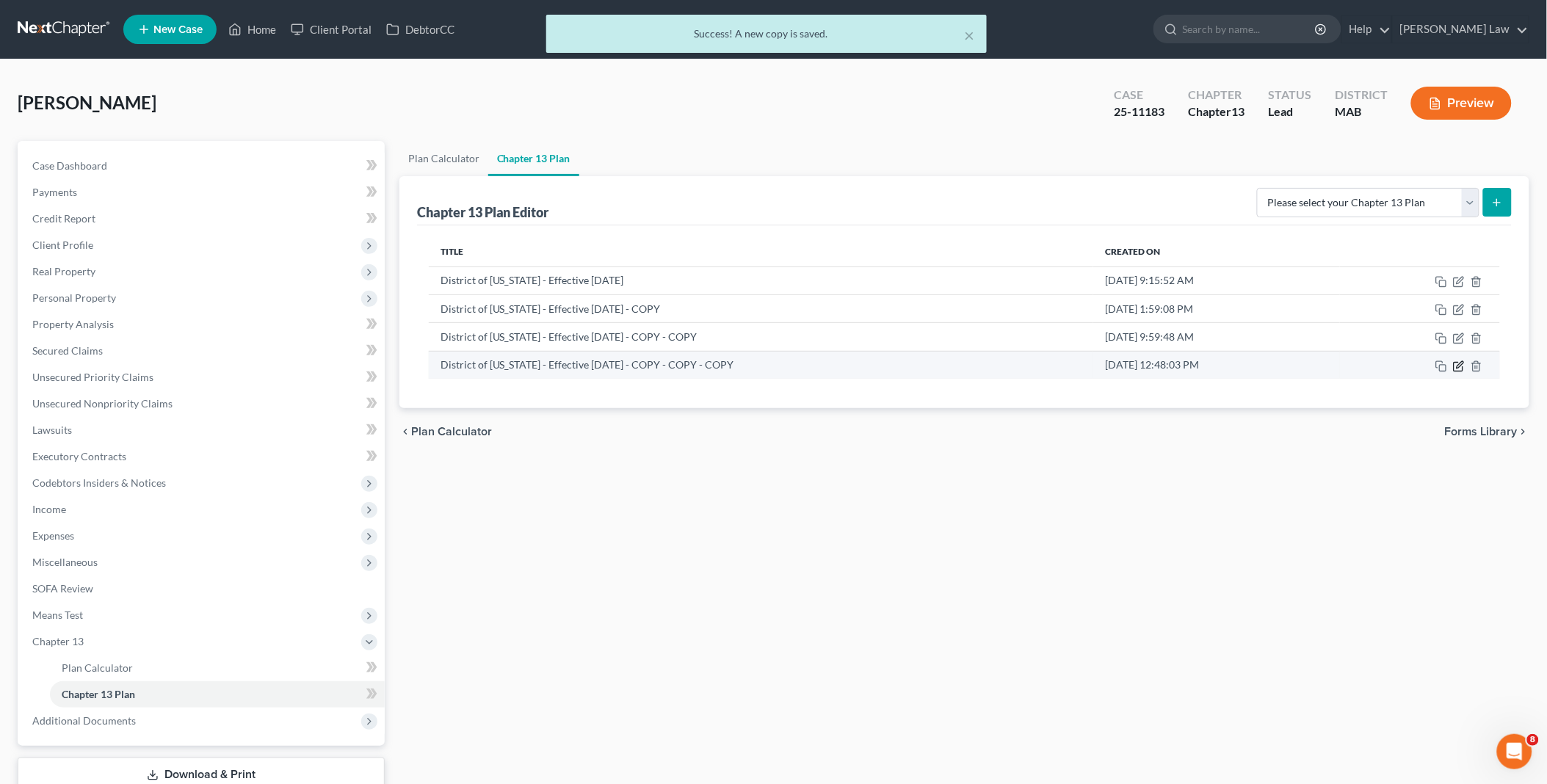
click at [1456, 367] on icon "button" at bounding box center [1459, 367] width 12 height 12
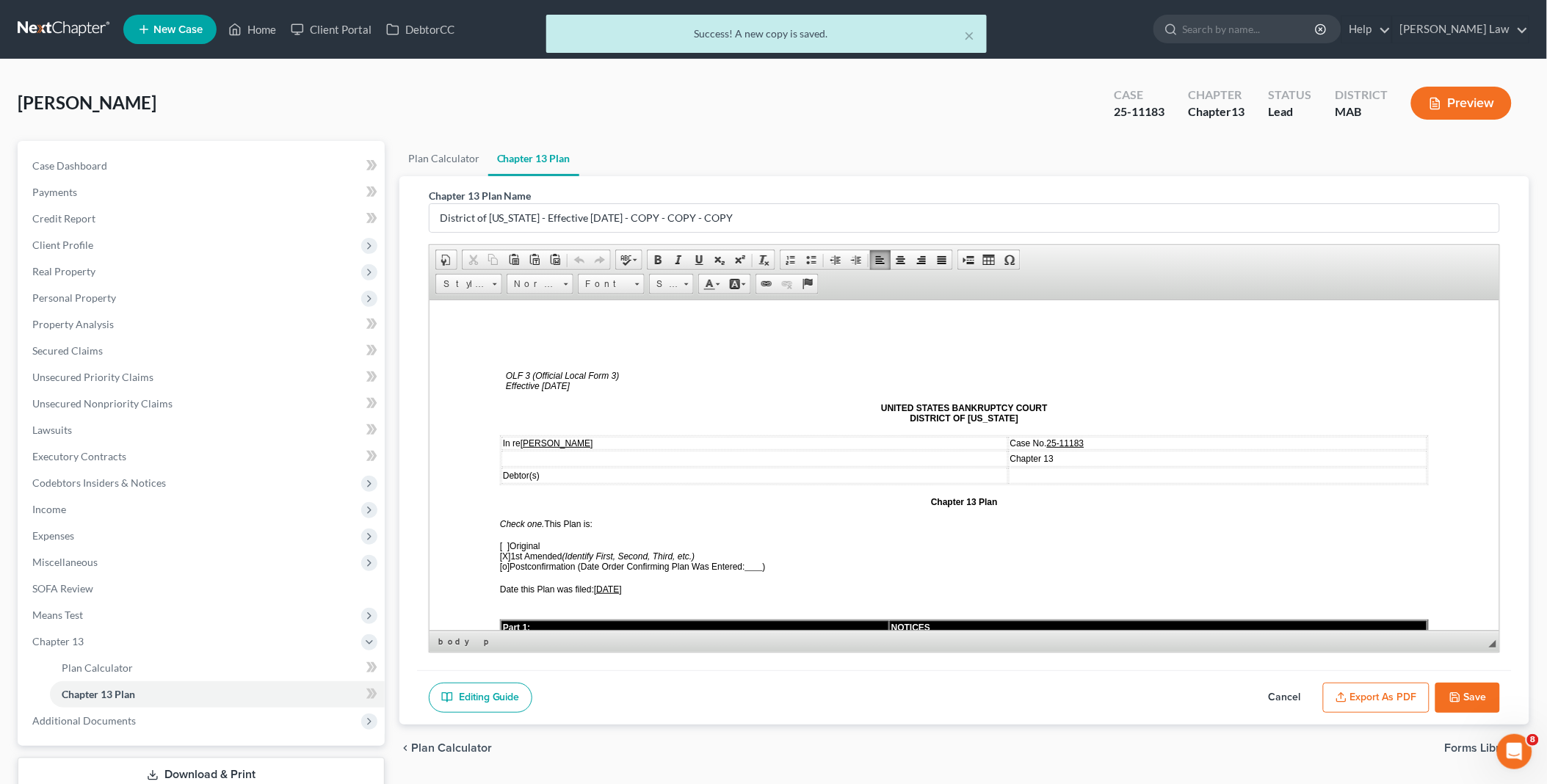
click at [600, 583] on span "[DATE]" at bounding box center [607, 589] width 28 height 10
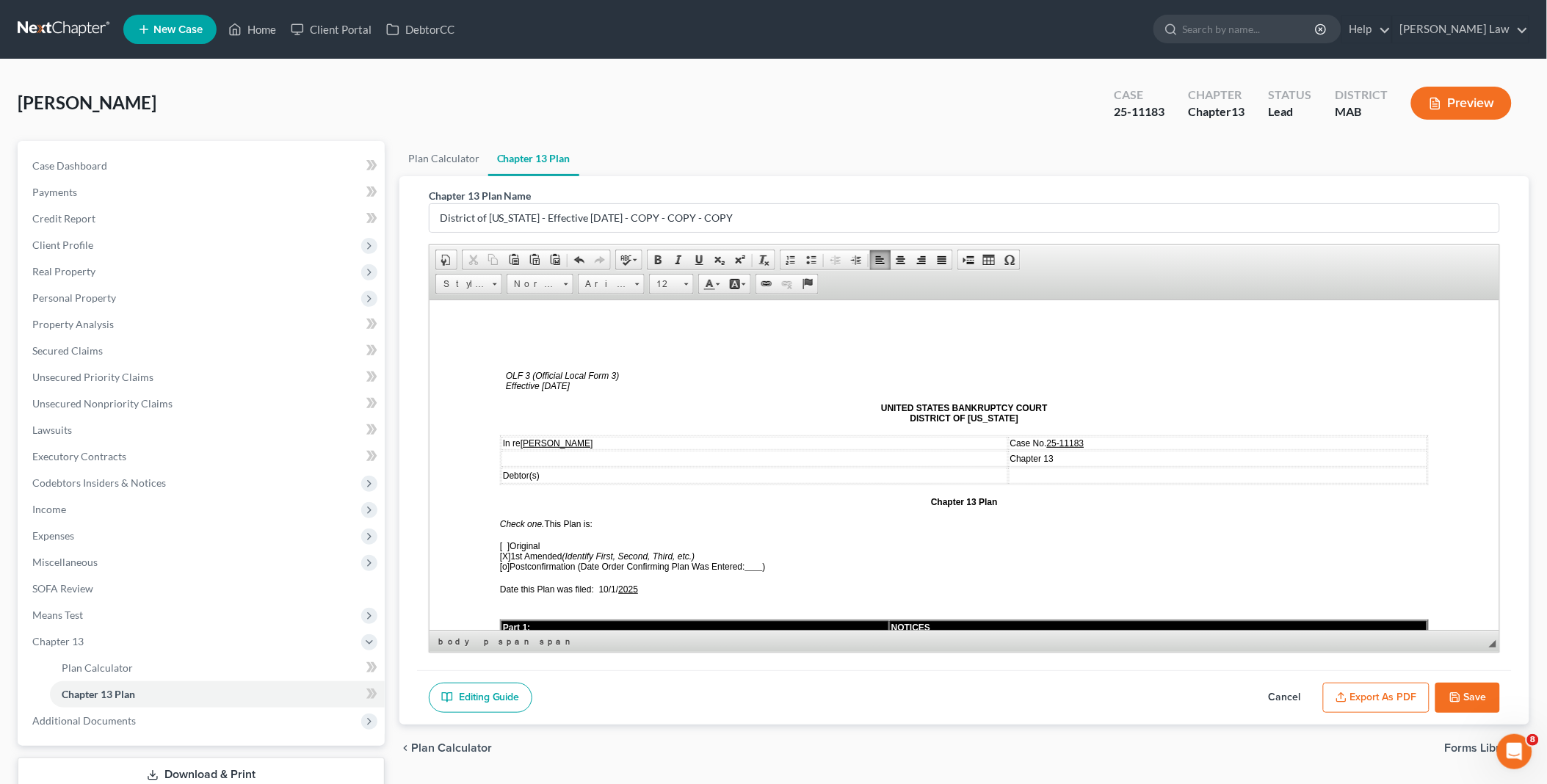
click at [624, 583] on span "2025" at bounding box center [627, 589] width 20 height 10
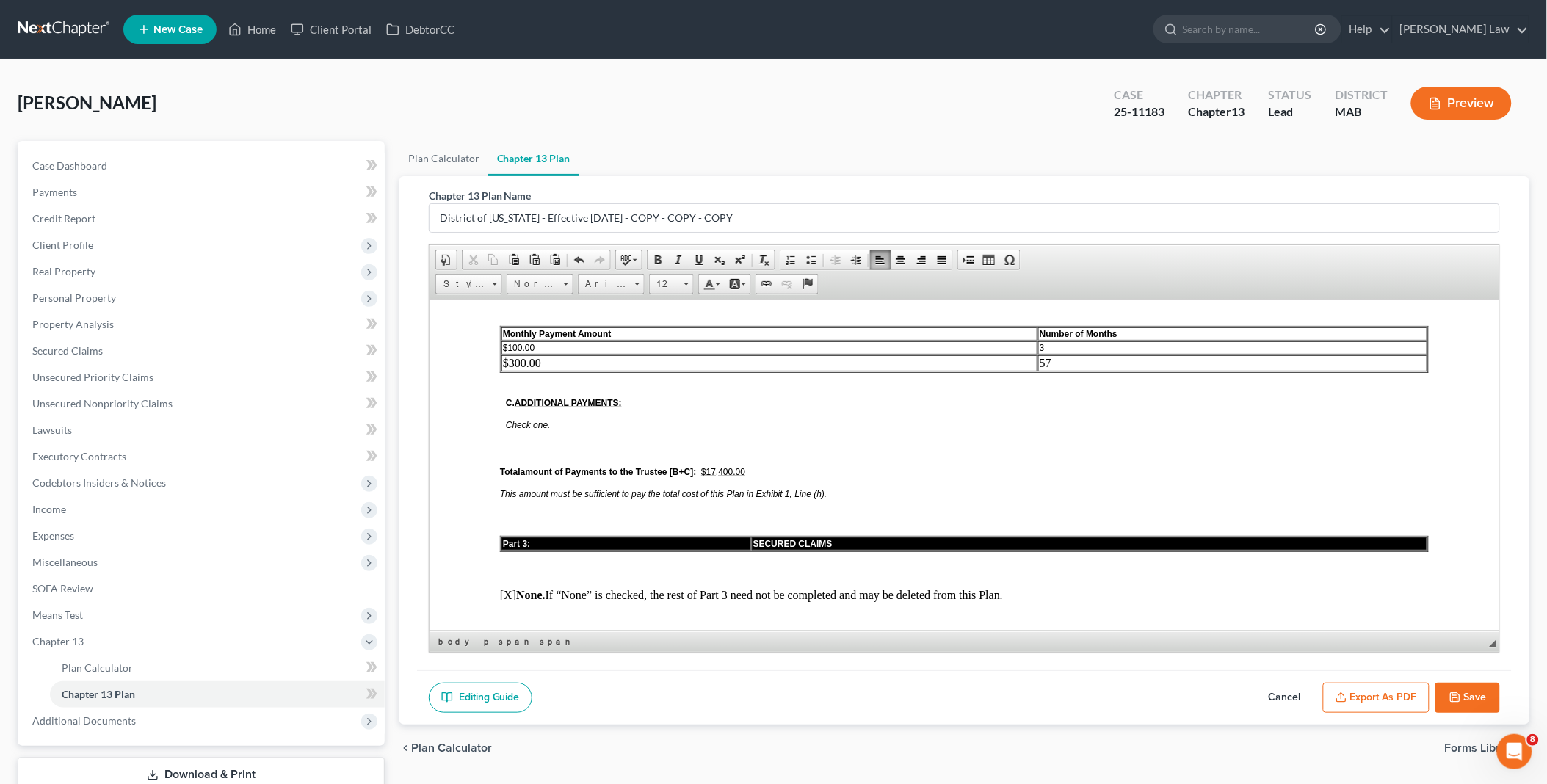
scroll to position [896, 0]
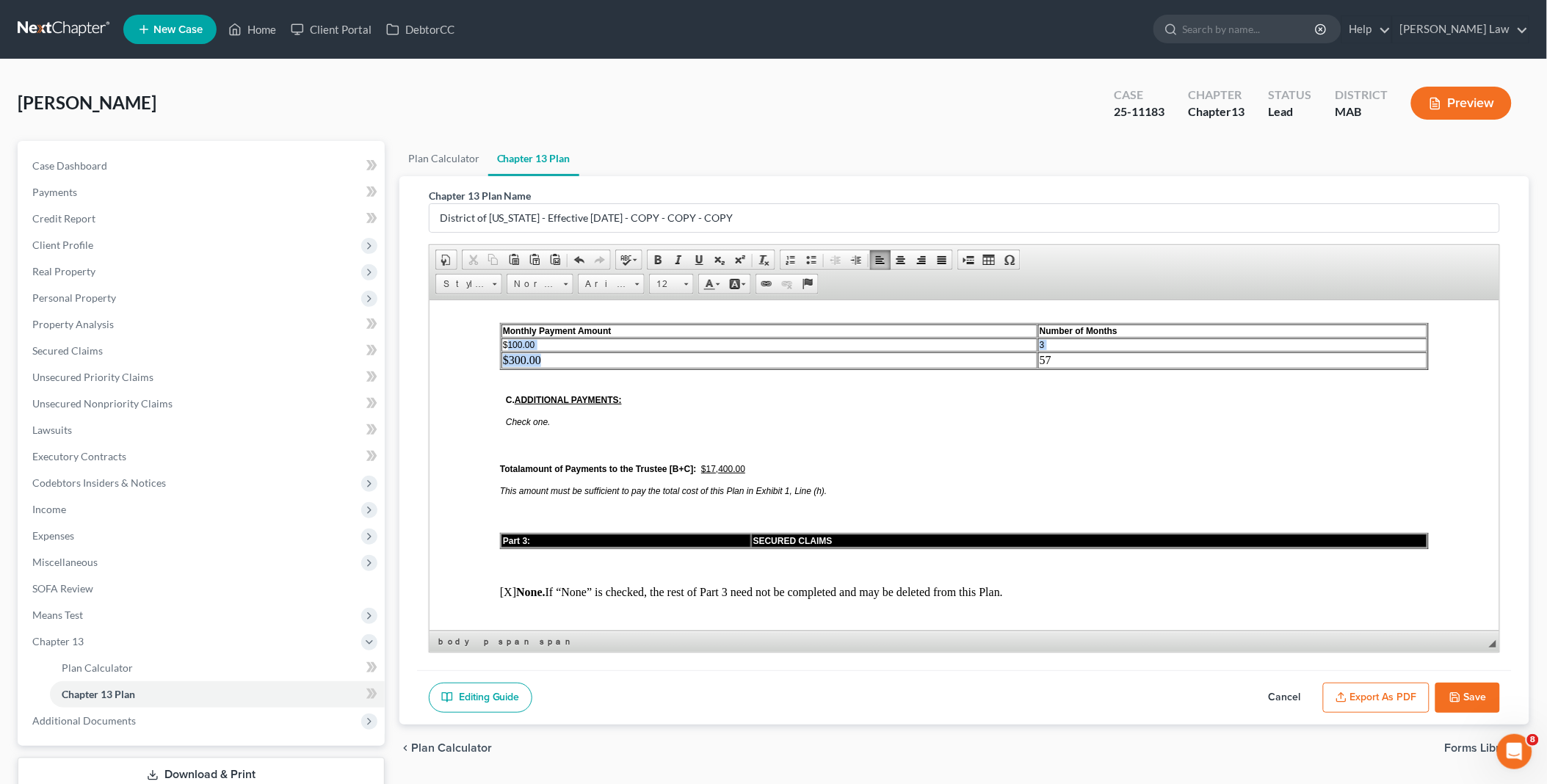
drag, startPoint x: 507, startPoint y: 324, endPoint x: 543, endPoint y: 329, distance: 36.3
click at [543, 329] on tbody "Monthly Payment Amount Number of Months $100.00 3 $300.00 57" at bounding box center [963, 345] width 926 height 44
click at [538, 338] on td "$100.00" at bounding box center [769, 344] width 536 height 13
